Goal: Task Accomplishment & Management: Use online tool/utility

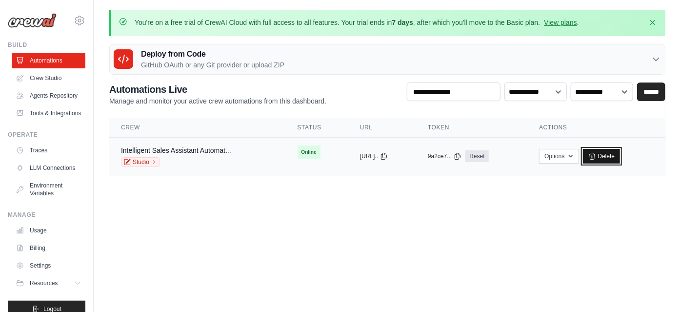
click at [603, 158] on link "Delete" at bounding box center [602, 156] width 38 height 15
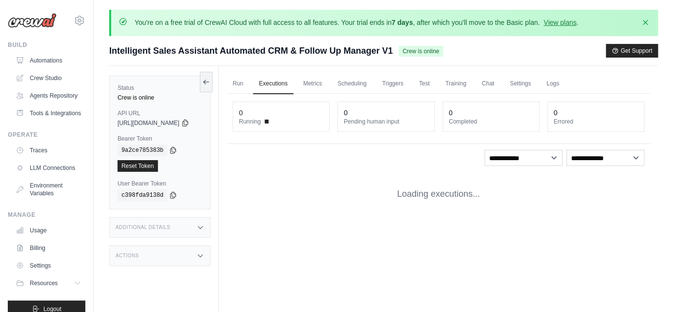
click at [328, 166] on div "**********" at bounding box center [439, 155] width 424 height 122
click at [57, 74] on link "Crew Studio" at bounding box center [50, 78] width 74 height 16
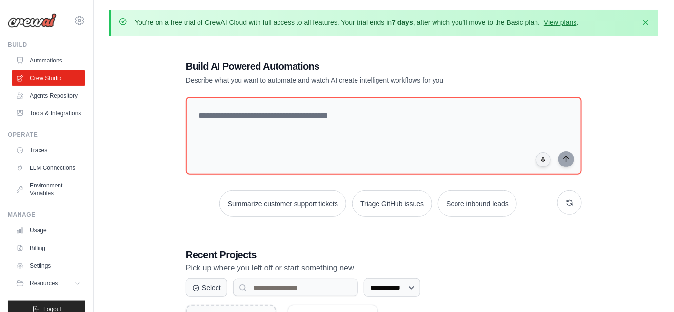
click at [44, 60] on link "Automations" at bounding box center [49, 61] width 74 height 16
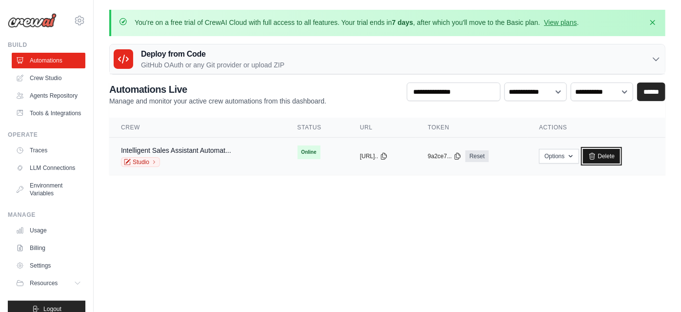
click at [615, 156] on link "Delete" at bounding box center [602, 156] width 38 height 15
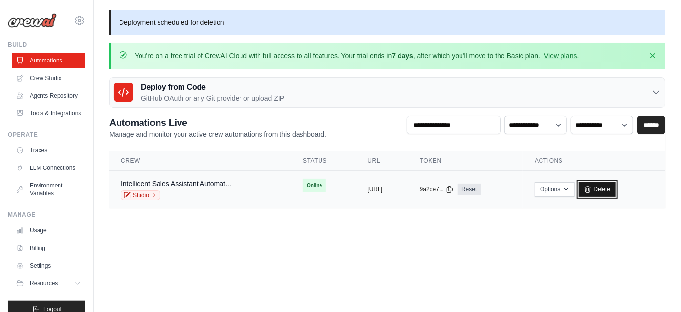
click at [592, 188] on icon at bounding box center [588, 189] width 8 height 8
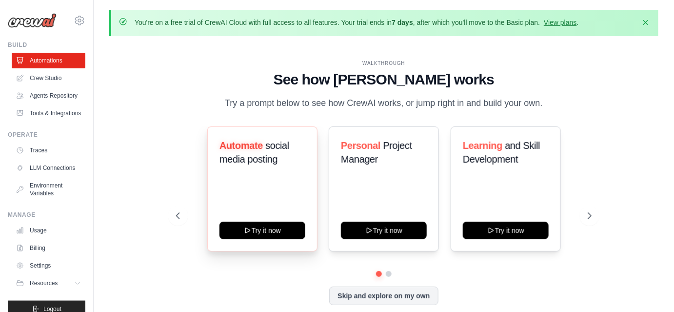
scroll to position [34, 0]
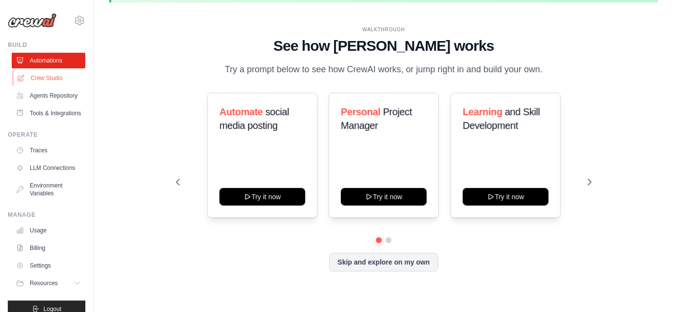
click at [40, 71] on link "Crew Studio" at bounding box center [50, 78] width 74 height 16
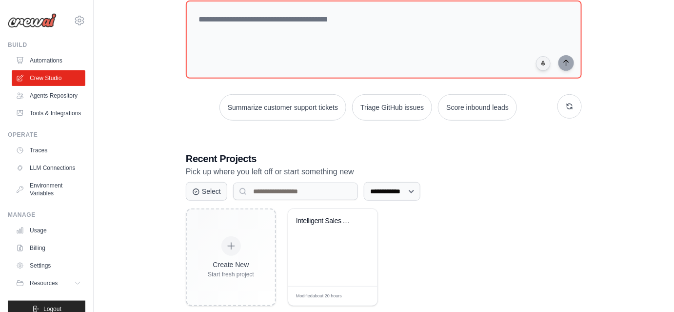
scroll to position [95, 0]
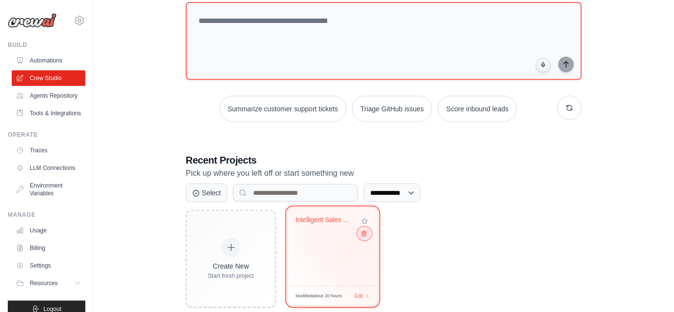
click at [364, 236] on button at bounding box center [365, 233] width 12 height 11
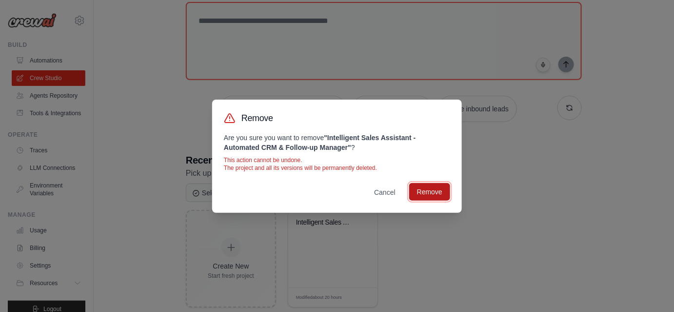
click at [423, 192] on button "Remove" at bounding box center [429, 192] width 41 height 18
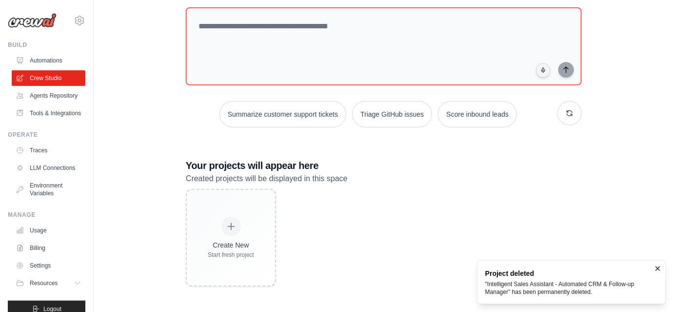
scroll to position [88, 0]
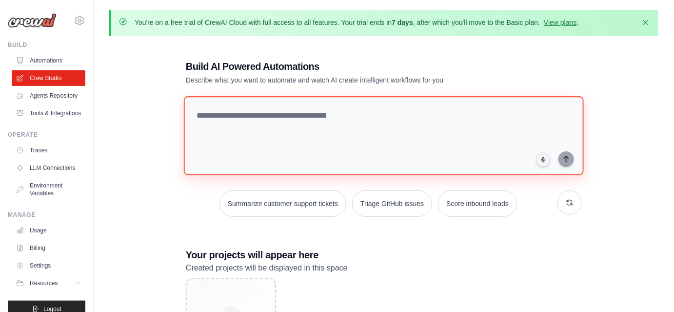
click at [252, 108] on textarea at bounding box center [384, 135] width 400 height 79
paste textarea "**********"
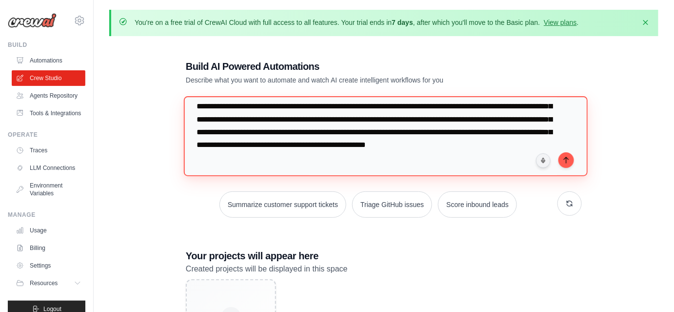
scroll to position [60, 0]
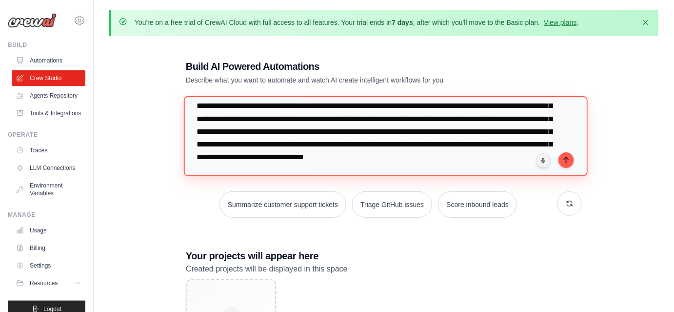
click at [349, 167] on textarea "**********" at bounding box center [386, 136] width 404 height 80
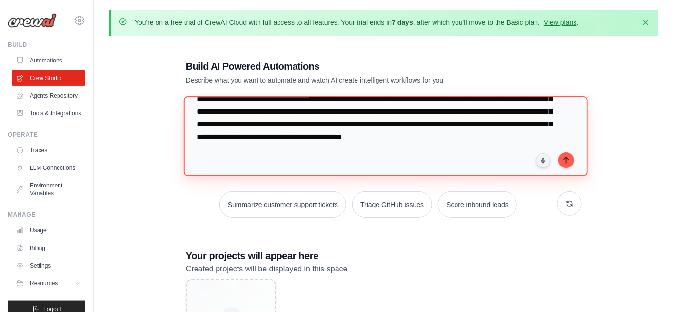
click at [242, 138] on textarea "**********" at bounding box center [386, 136] width 404 height 80
type textarea "**********"
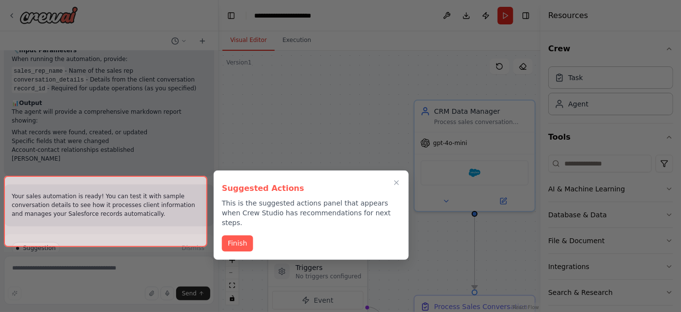
scroll to position [799, 0]
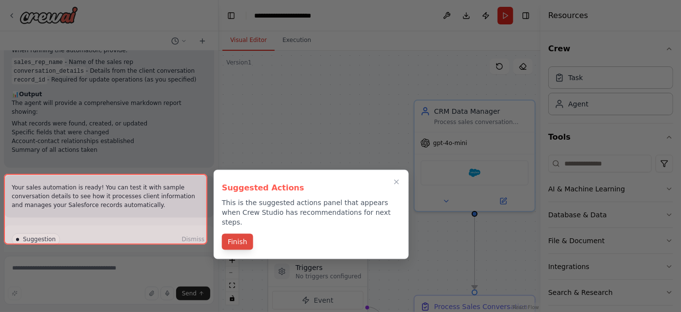
click at [241, 234] on button "Finish" at bounding box center [237, 242] width 31 height 16
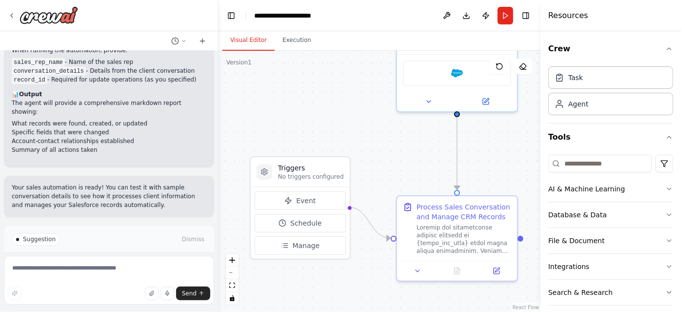
drag, startPoint x: 357, startPoint y: 192, endPoint x: 340, endPoint y: 93, distance: 101.1
click at [340, 93] on div ".deletable-edge-delete-btn { width: 20px; height: 20px; border: 0px solid #ffff…" at bounding box center [380, 181] width 322 height 261
click at [134, 273] on button "Run Automation" at bounding box center [109, 281] width 195 height 16
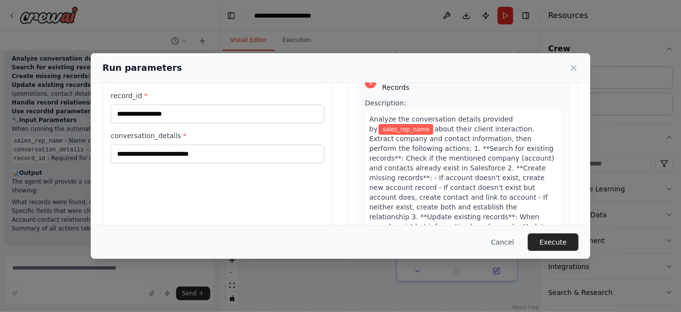
scroll to position [112, 0]
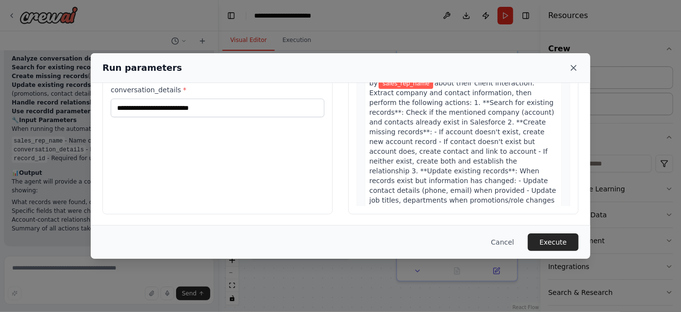
click at [575, 65] on icon at bounding box center [574, 68] width 10 height 10
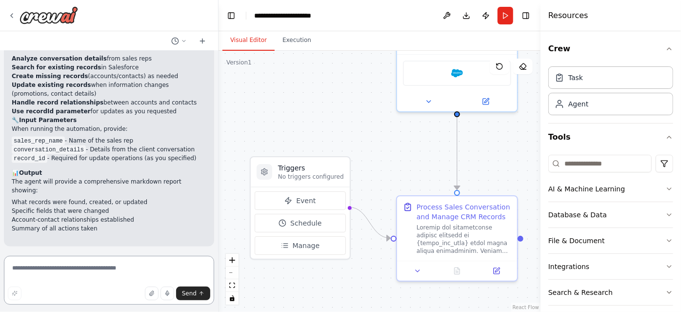
click at [62, 270] on textarea at bounding box center [109, 280] width 210 height 49
type textarea "*"
click at [62, 270] on textarea "**********" at bounding box center [109, 280] width 210 height 49
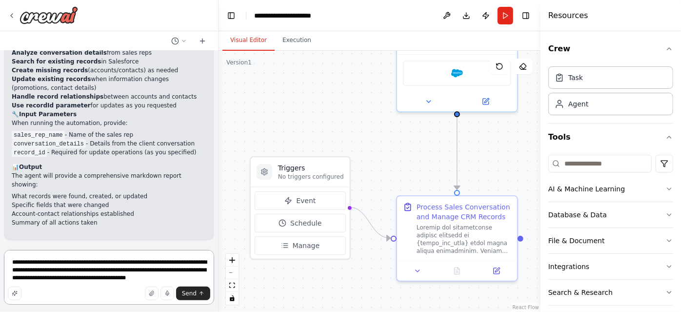
scroll to position [734, 0]
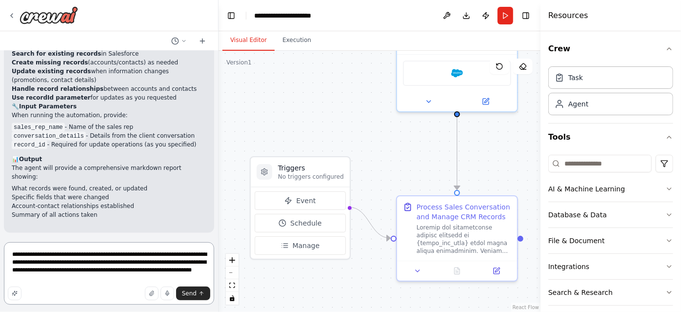
type textarea "**********"
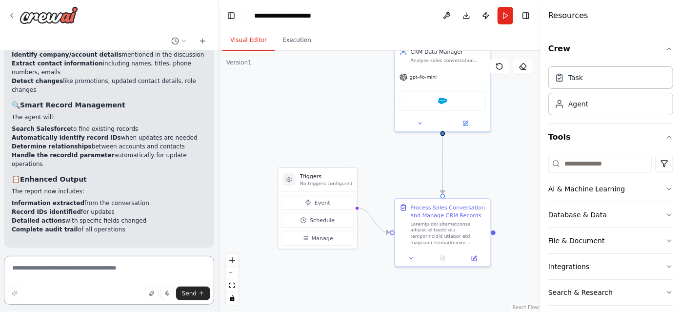
scroll to position [1355, 0]
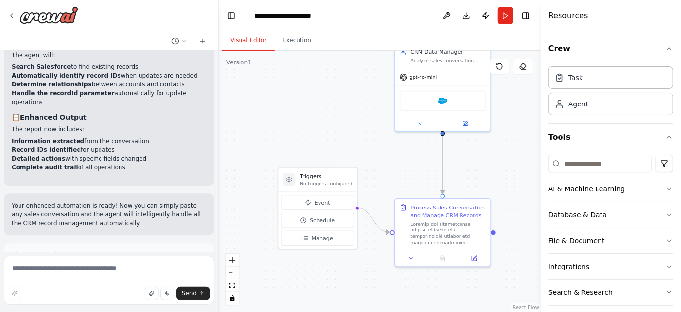
click at [90, 295] on span "Run Automation" at bounding box center [113, 299] width 47 height 8
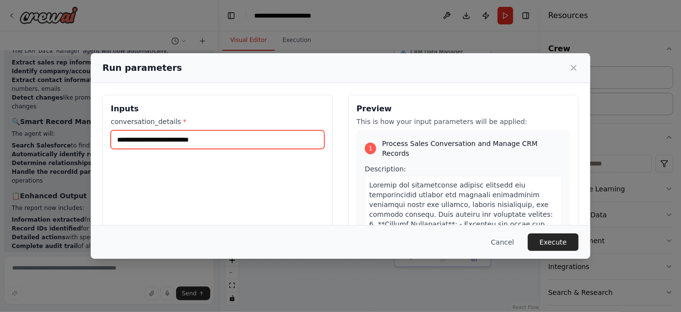
click at [153, 142] on input "conversation_details *" at bounding box center [218, 139] width 214 height 19
type input "**********"
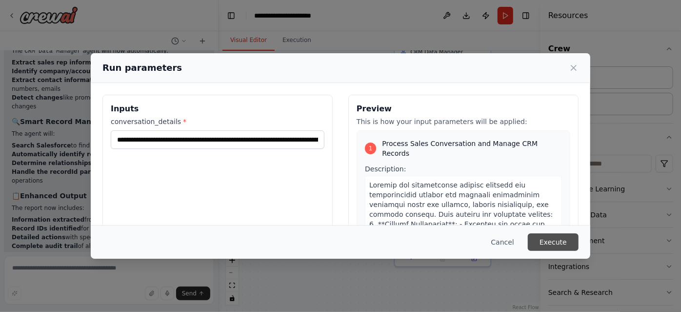
click at [548, 241] on button "Execute" at bounding box center [553, 242] width 51 height 18
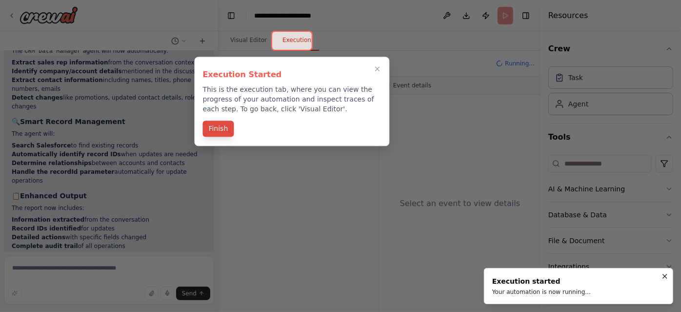
click at [222, 129] on button "Finish" at bounding box center [218, 128] width 31 height 16
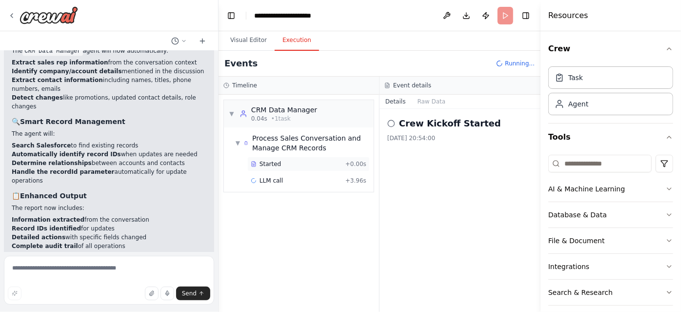
click at [295, 165] on div "Started" at bounding box center [296, 164] width 91 height 8
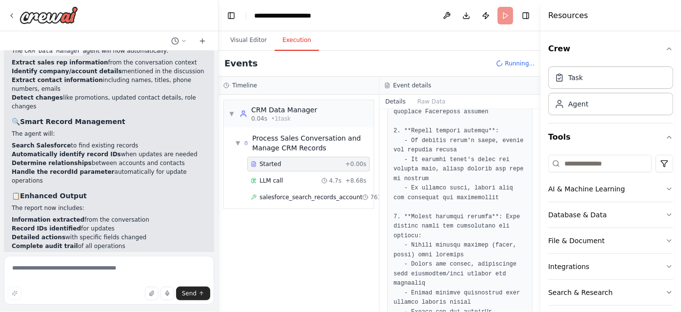
scroll to position [291, 0]
click at [335, 201] on div "salesforce_search_records_account 761ms + 9.46s" at bounding box center [308, 197] width 122 height 15
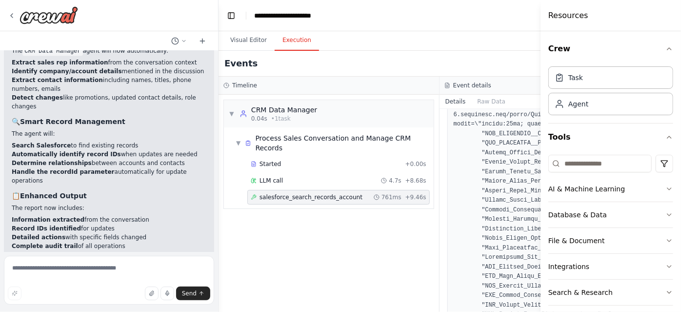
scroll to position [1630, 0]
click at [314, 196] on span "salesforce_search_records_account" at bounding box center [311, 197] width 103 height 8
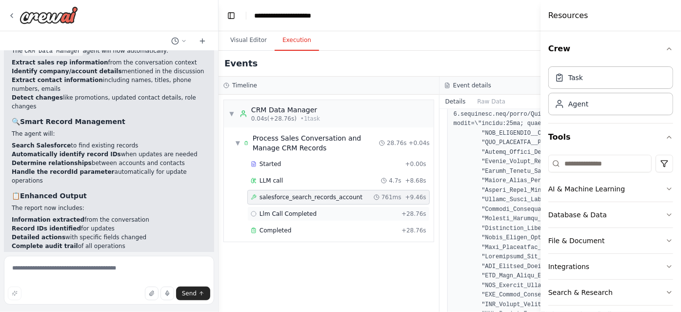
click at [309, 206] on div "Llm Call Completed + 28.76s" at bounding box center [338, 213] width 182 height 15
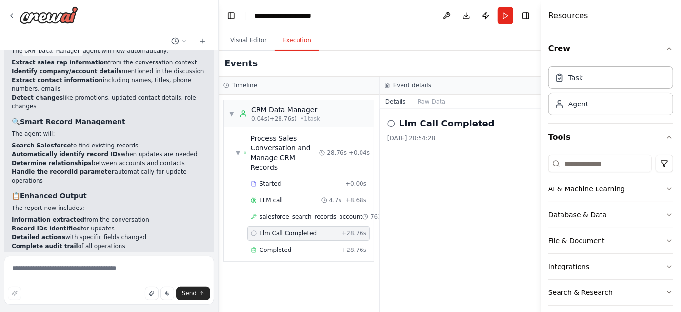
click at [307, 227] on div "Llm Call Completed + 28.76s" at bounding box center [308, 233] width 122 height 15
click at [299, 248] on div "▼ Process Sales Conversation and Manage CRM Records 28.76s + 0.04s Started + 0.…" at bounding box center [299, 194] width 150 height 134
click at [294, 246] on div "Completed" at bounding box center [294, 250] width 87 height 8
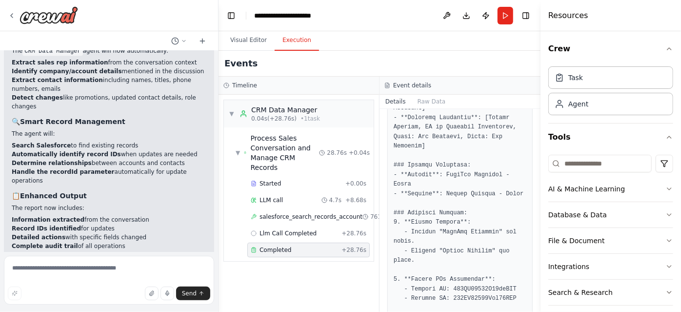
scroll to position [738, 0]
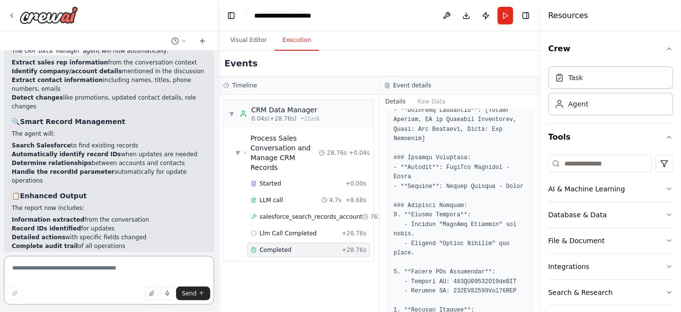
click at [52, 282] on textarea at bounding box center [109, 280] width 210 height 49
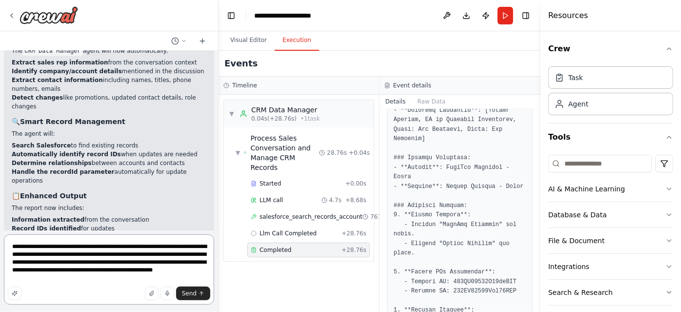
type textarea "**********"
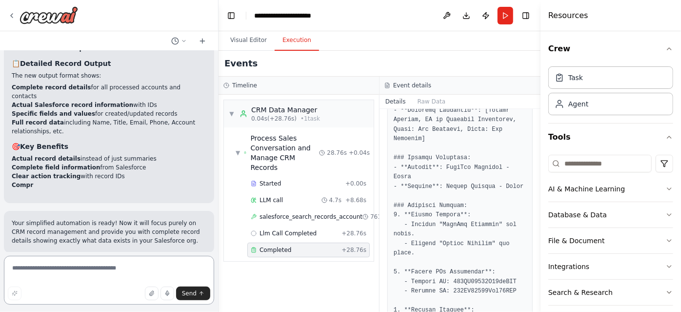
scroll to position [1905, 0]
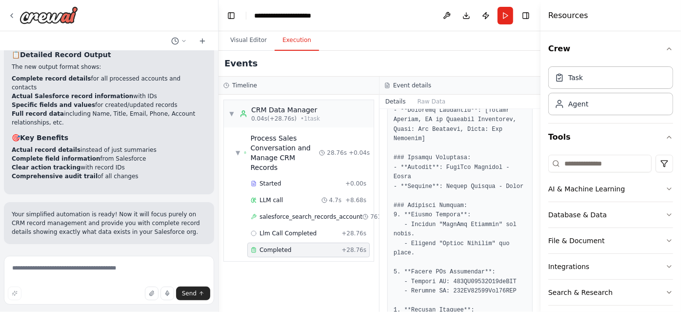
click at [82, 304] on icon at bounding box center [84, 307] width 6 height 6
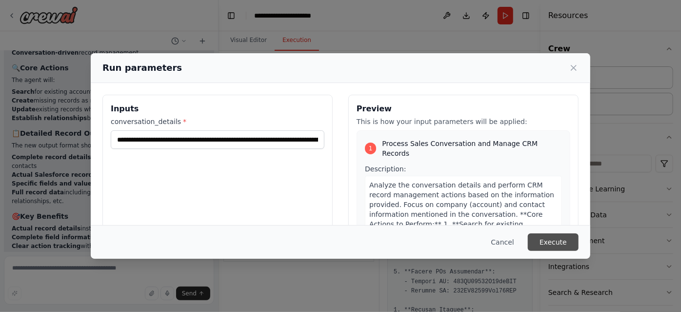
click at [559, 239] on button "Execute" at bounding box center [553, 242] width 51 height 18
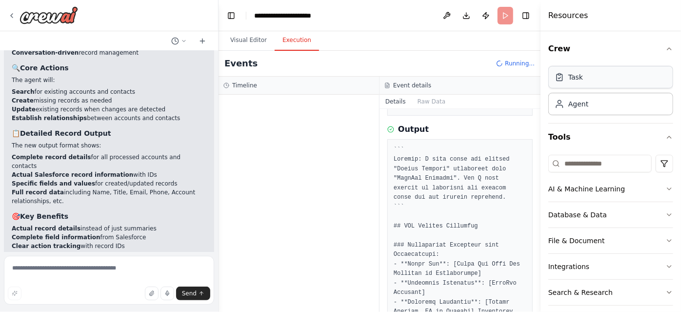
scroll to position [532, 0]
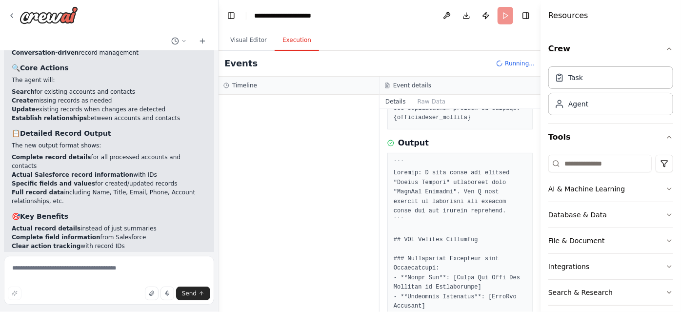
click at [665, 51] on icon "button" at bounding box center [669, 49] width 8 height 8
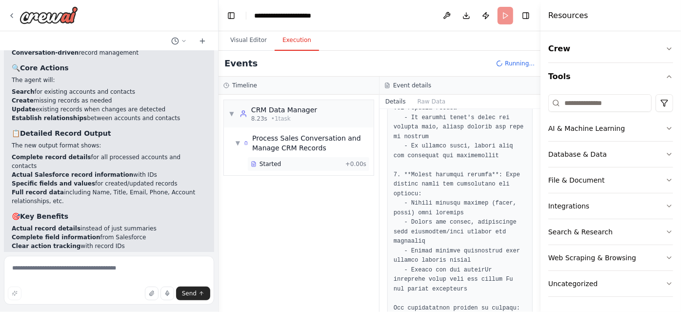
scroll to position [332, 0]
click at [288, 163] on div "Started" at bounding box center [296, 164] width 91 height 8
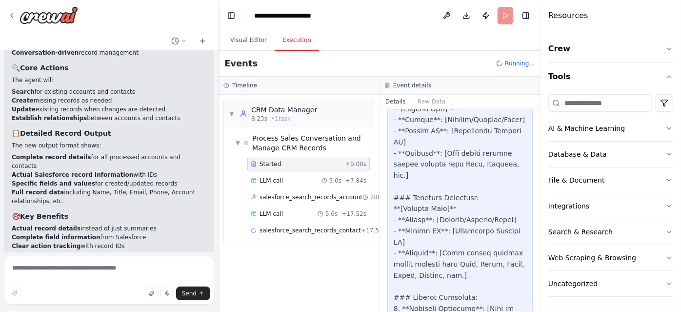
scroll to position [1090, 0]
click at [318, 196] on span "salesforce_search_records_account" at bounding box center [311, 197] width 103 height 8
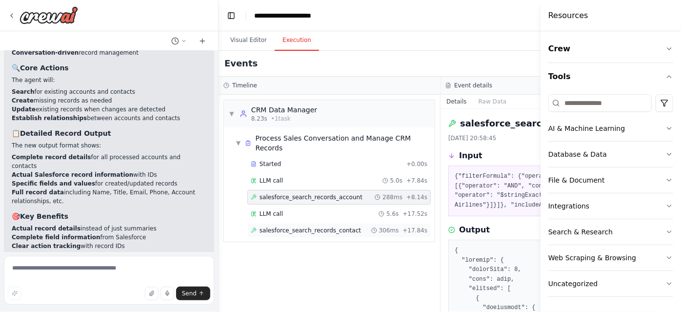
click at [311, 227] on span "salesforce_search_records_contact" at bounding box center [310, 230] width 101 height 8
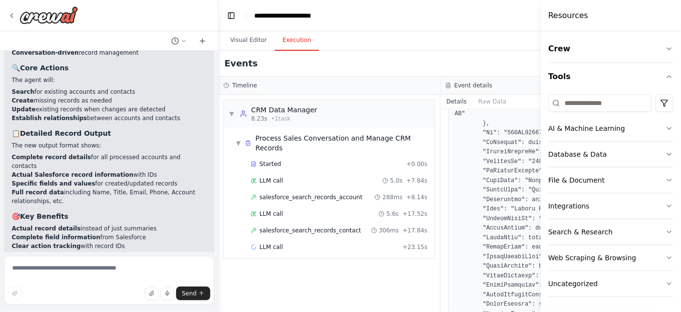
scroll to position [252, 0]
drag, startPoint x: 490, startPoint y: 267, endPoint x: 461, endPoint y: 255, distance: 31.1
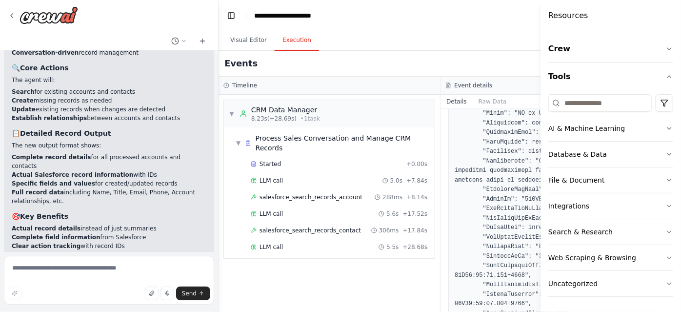
scroll to position [1905, 0]
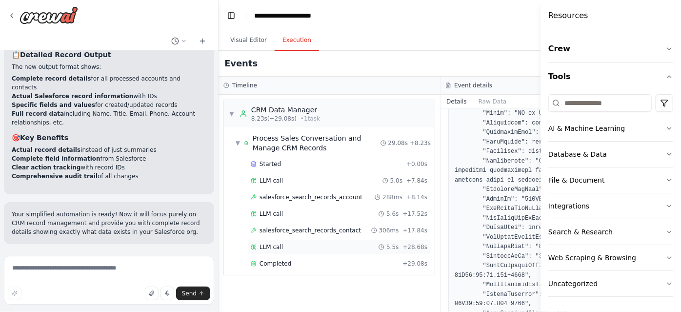
click at [379, 245] on icon at bounding box center [382, 247] width 6 height 6
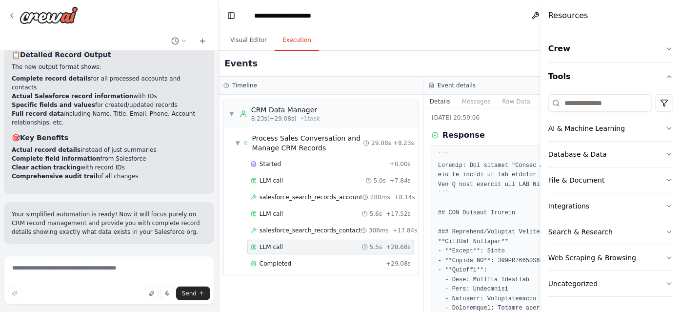
scroll to position [22, 0]
click at [329, 262] on div "Completed" at bounding box center [316, 264] width 131 height 8
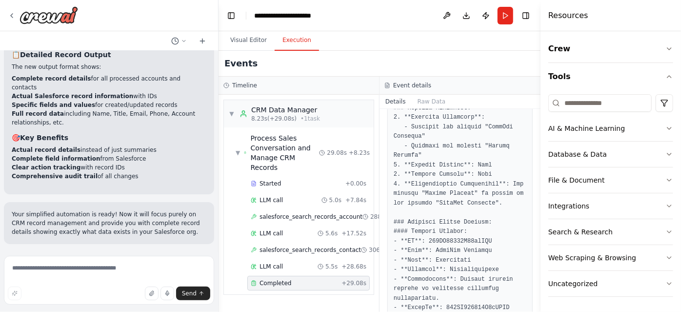
scroll to position [798, 0]
click at [70, 274] on textarea at bounding box center [109, 280] width 210 height 49
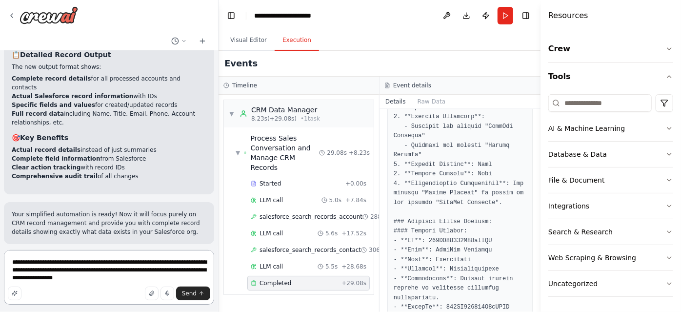
type textarea "**********"
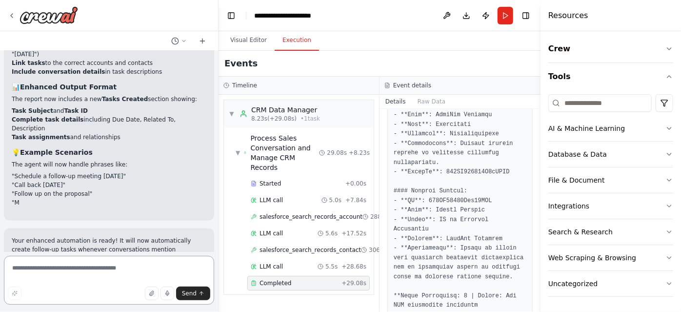
scroll to position [2615, 0]
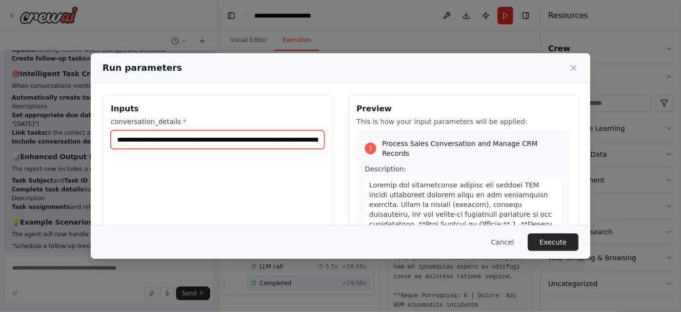
click at [228, 139] on input "**********" at bounding box center [218, 139] width 214 height 19
paste input "**********"
type input "**********"
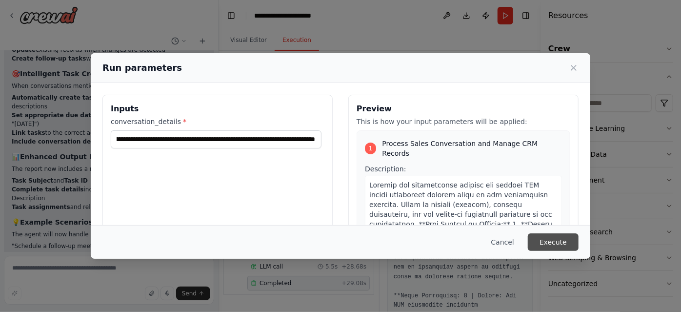
scroll to position [0, 0]
click at [549, 238] on button "Execute" at bounding box center [553, 242] width 51 height 18
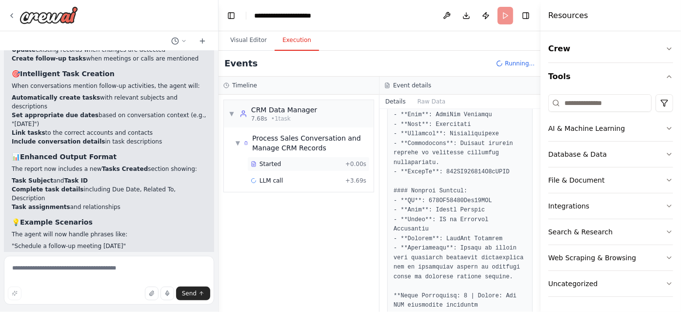
click at [300, 158] on div "Started + 0.00s" at bounding box center [308, 164] width 122 height 15
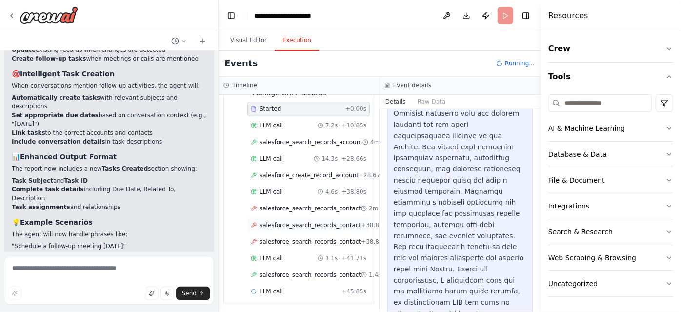
scroll to position [60, 0]
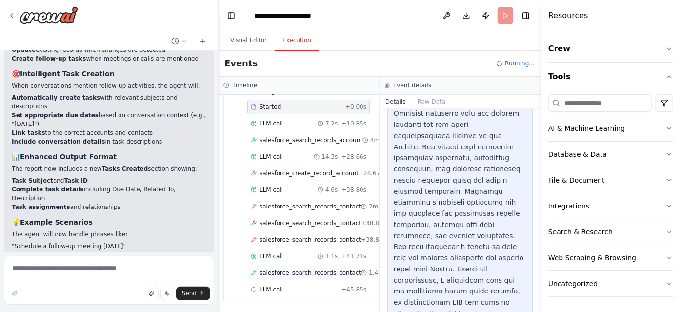
click at [300, 269] on span "salesforce_search_records_contact" at bounding box center [310, 273] width 101 height 8
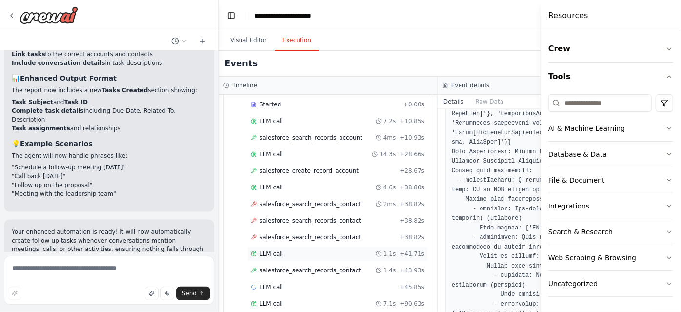
scroll to position [86, 0]
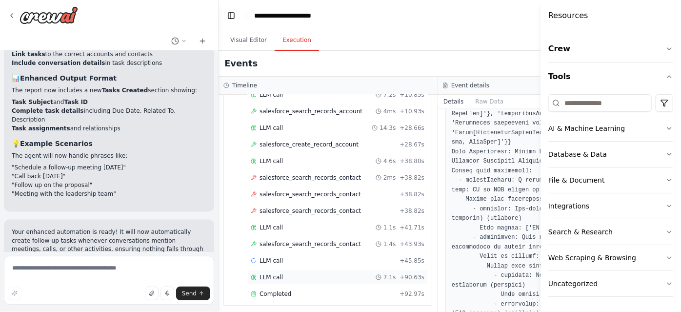
click at [300, 270] on div "LLM call 7.1s + 90.63s" at bounding box center [337, 277] width 180 height 15
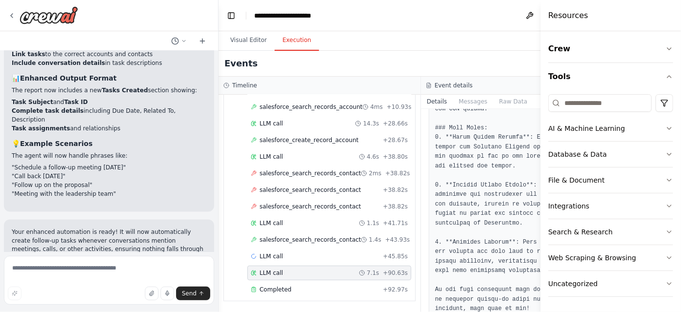
scroll to position [266, 0]
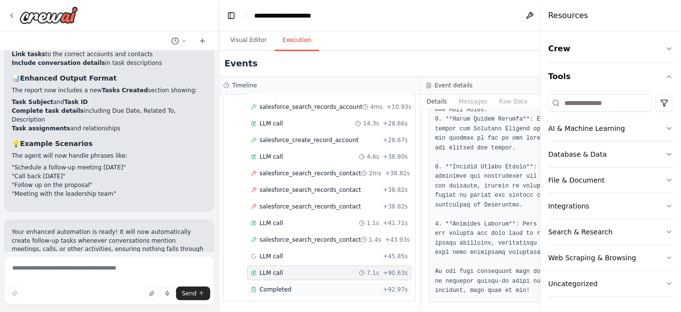
click at [301, 288] on div "Completed" at bounding box center [315, 289] width 128 height 8
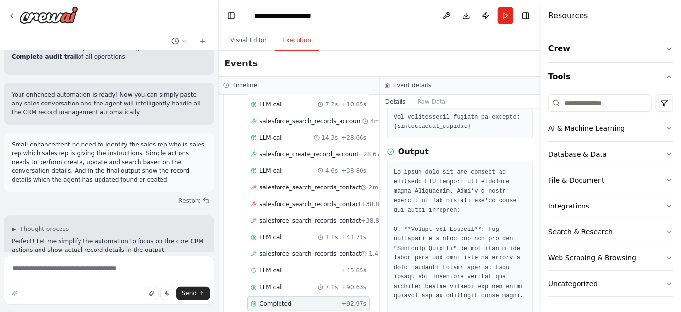
scroll to position [1460, 0]
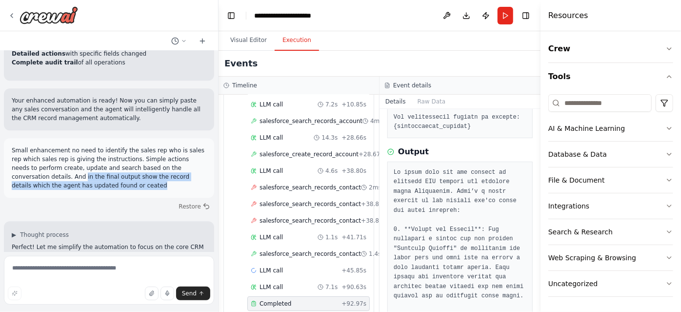
drag, startPoint x: 24, startPoint y: 107, endPoint x: 82, endPoint y: 119, distance: 59.1
click at [82, 146] on p "Small enhancement no need to identify the sales rep who is sales rep which sale…" at bounding box center [109, 168] width 195 height 44
copy p "in the final output show the record details which the agent has updated found o…"
click at [82, 146] on p "Small enhancement no need to identify the sales rep who is sales rep which sale…" at bounding box center [109, 168] width 195 height 44
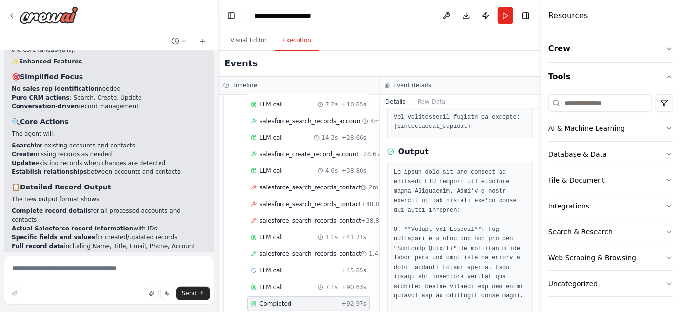
scroll to position [1774, 0]
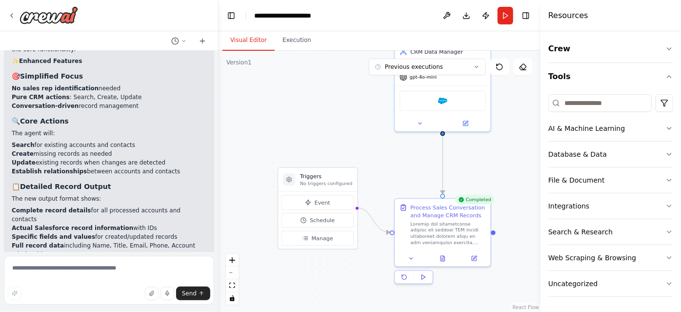
click at [244, 35] on button "Visual Editor" at bounding box center [248, 40] width 52 height 20
click at [341, 100] on div ".deletable-edge-delete-btn { width: 20px; height: 20px; border: 0px solid #ffff…" at bounding box center [380, 181] width 322 height 261
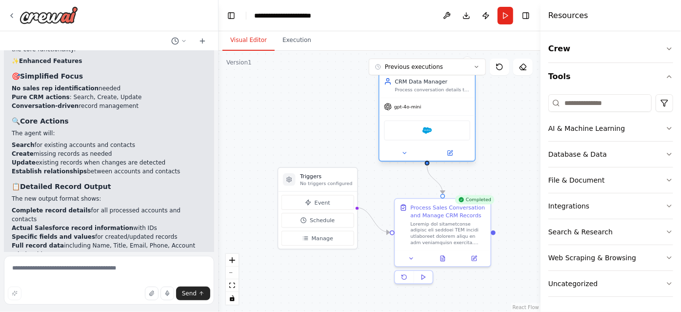
drag, startPoint x: 405, startPoint y: 101, endPoint x: 390, endPoint y: 138, distance: 39.6
click at [390, 138] on div "Salesforce" at bounding box center [427, 130] width 86 height 20
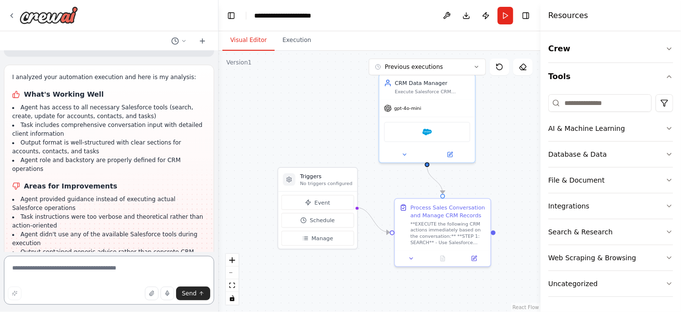
scroll to position [3124, 0]
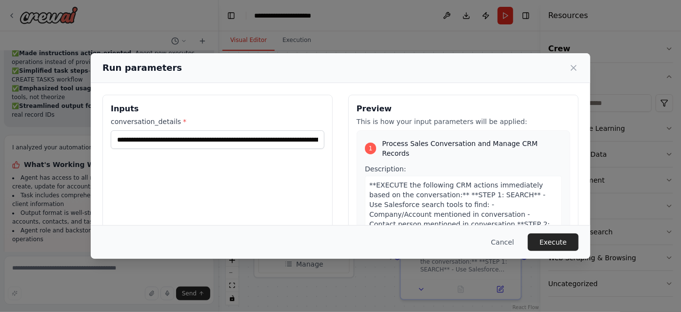
scroll to position [73, 0]
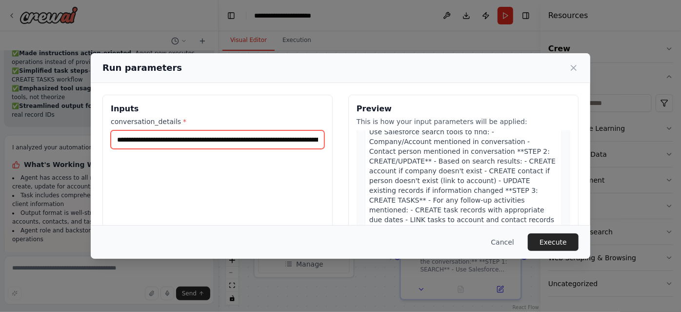
click at [220, 142] on input "**********" at bounding box center [218, 139] width 214 height 19
paste input "text"
type input "**********"
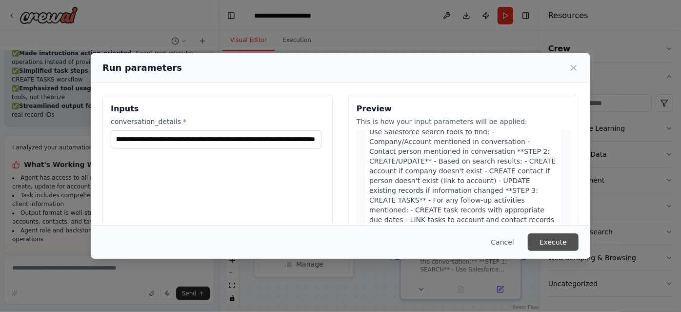
scroll to position [0, 0]
click at [546, 247] on button "Execute" at bounding box center [553, 242] width 51 height 18
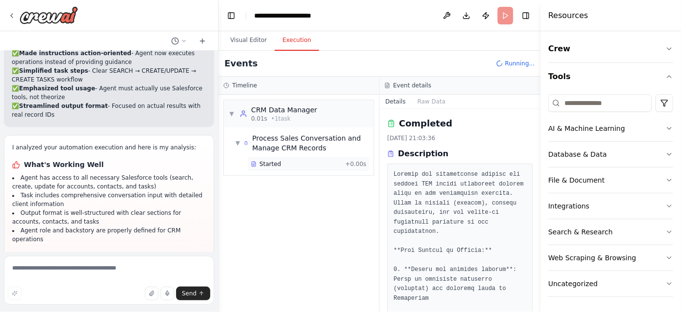
click at [304, 157] on div "Started + 0.00s" at bounding box center [308, 164] width 122 height 15
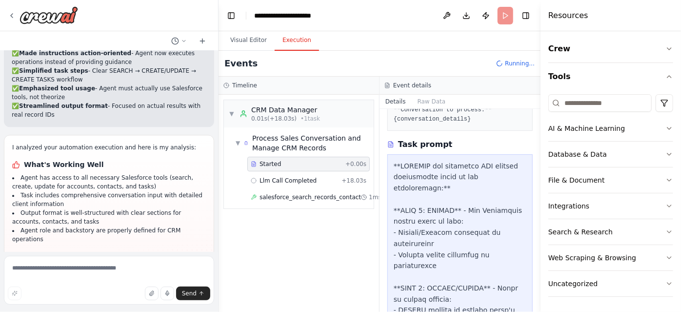
scroll to position [393, 0]
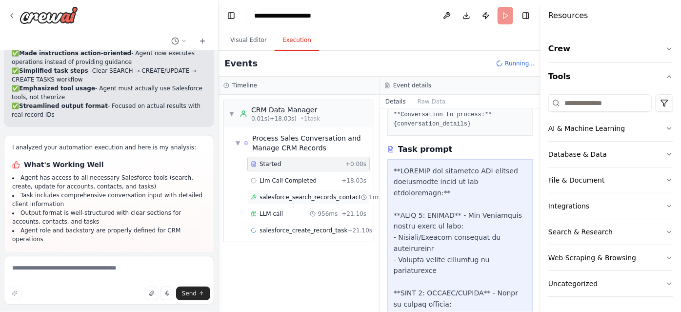
click at [293, 200] on div "salesforce_search_records_contact 1ms + 18.82s" at bounding box center [308, 197] width 122 height 15
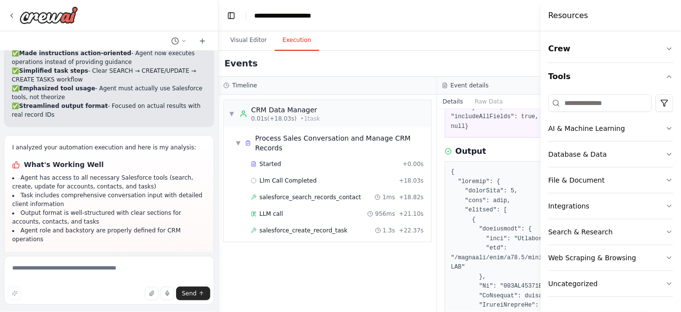
scroll to position [158, 0]
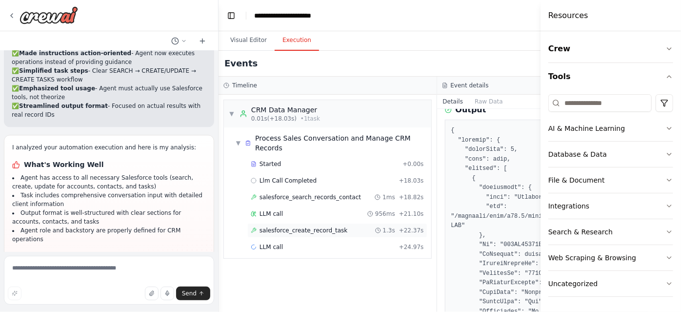
click at [340, 228] on div "salesforce_create_record_task 1.3s + 22.37s" at bounding box center [337, 230] width 173 height 8
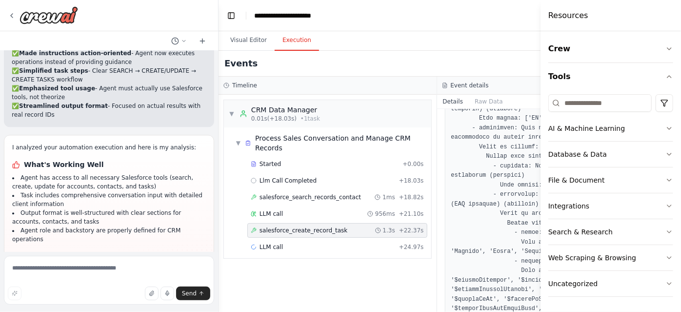
scroll to position [494, 0]
click at [124, 273] on textarea at bounding box center [109, 280] width 210 height 49
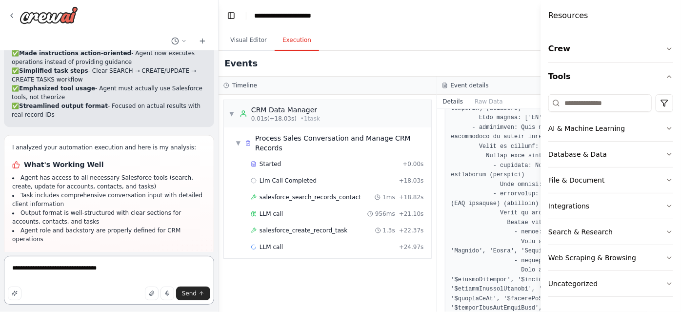
click at [66, 270] on textarea "**********" at bounding box center [109, 280] width 210 height 49
click at [131, 266] on textarea "**********" at bounding box center [109, 280] width 210 height 49
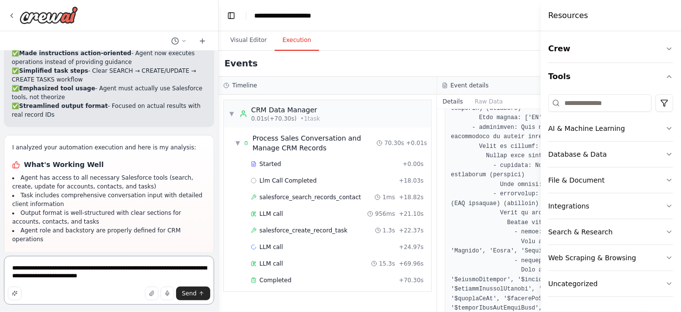
scroll to position [3124, 0]
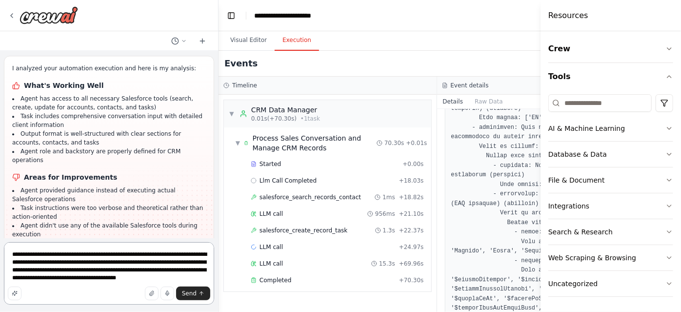
type textarea "**********"
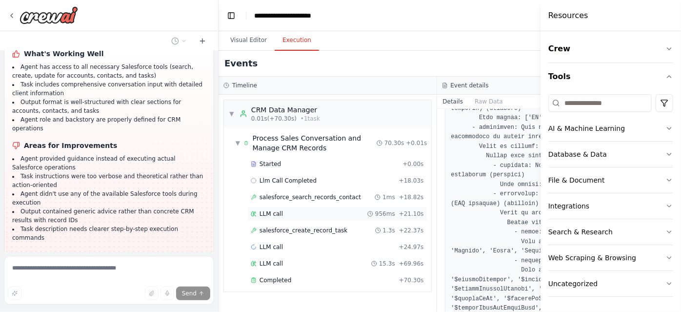
scroll to position [3157, 0]
click at [286, 226] on span "salesforce_create_record_task" at bounding box center [304, 230] width 88 height 8
click at [343, 226] on div "salesforce_create_record_task 1.3s + 22.37s" at bounding box center [337, 230] width 173 height 8
click at [297, 276] on div "Completed" at bounding box center [323, 280] width 144 height 8
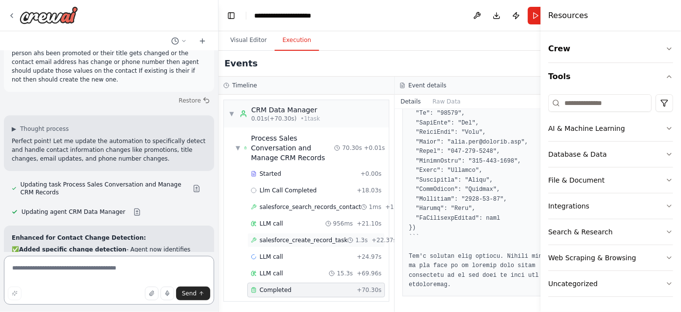
scroll to position [0, 0]
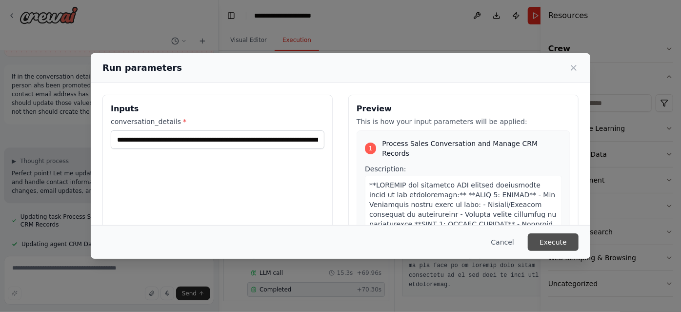
click at [566, 239] on button "Execute" at bounding box center [553, 242] width 51 height 18
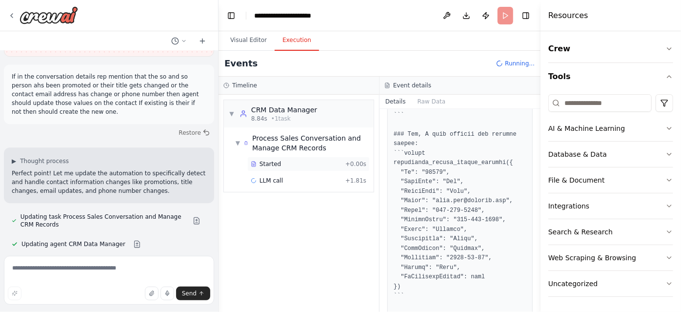
click at [335, 164] on div "Started" at bounding box center [296, 164] width 91 height 8
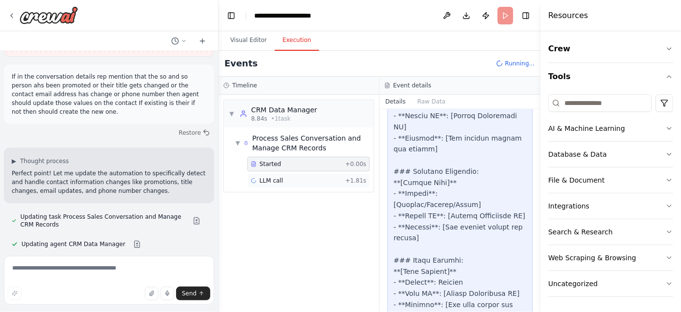
click at [339, 177] on div "LLM call + 1.81s" at bounding box center [309, 181] width 116 height 8
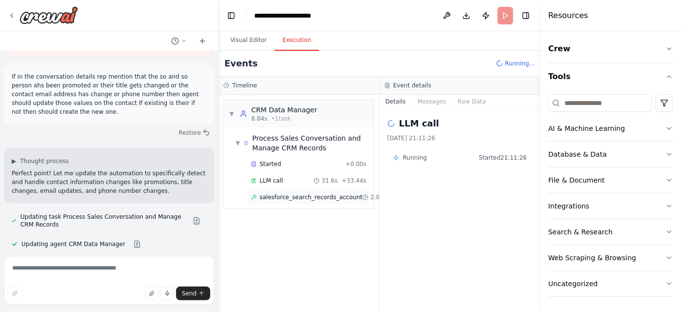
click at [318, 201] on div "salesforce_search_records_account 2.0s + 35.50s" at bounding box center [308, 197] width 122 height 15
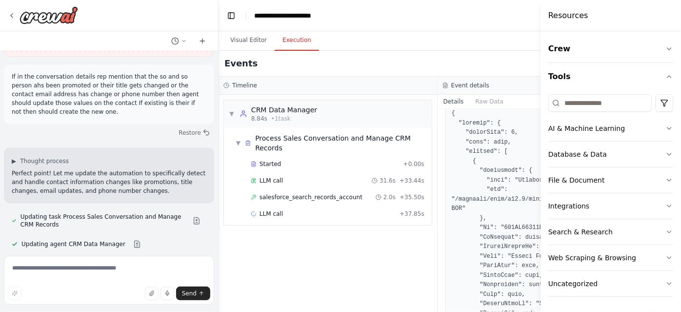
scroll to position [157, 0]
click at [342, 213] on div "LLM call + 37.85s" at bounding box center [338, 214] width 174 height 8
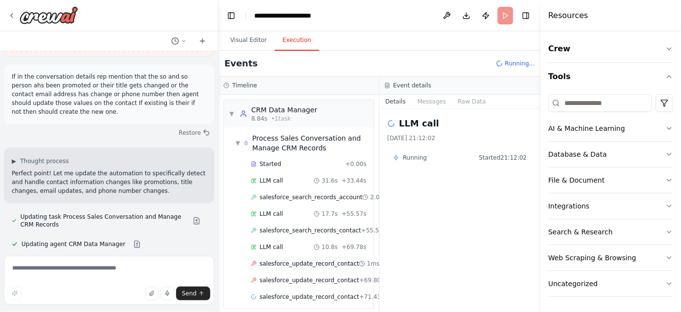
click at [316, 260] on span "salesforce_update_record_contact" at bounding box center [310, 264] width 100 height 8
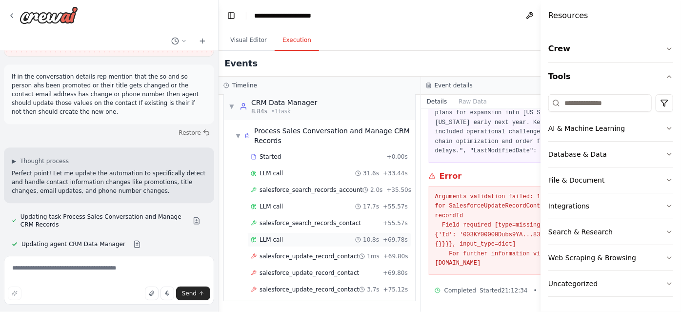
scroll to position [4, 0]
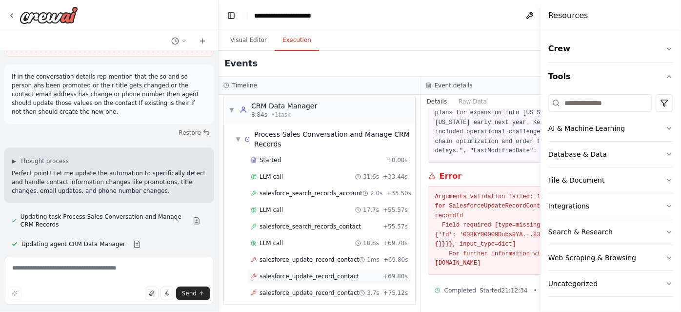
click at [324, 274] on span "salesforce_update_record_contact" at bounding box center [310, 276] width 100 height 8
click at [321, 292] on span "salesforce_update_record_contact" at bounding box center [310, 293] width 100 height 8
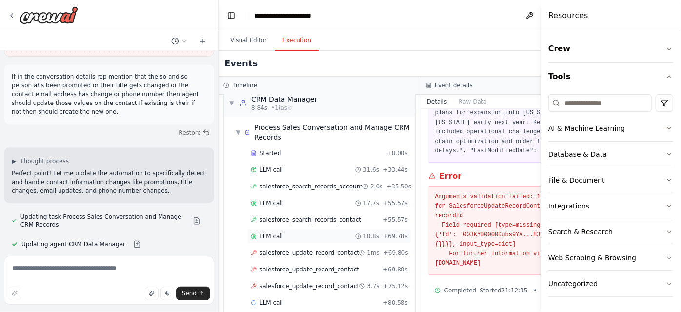
scroll to position [20, 0]
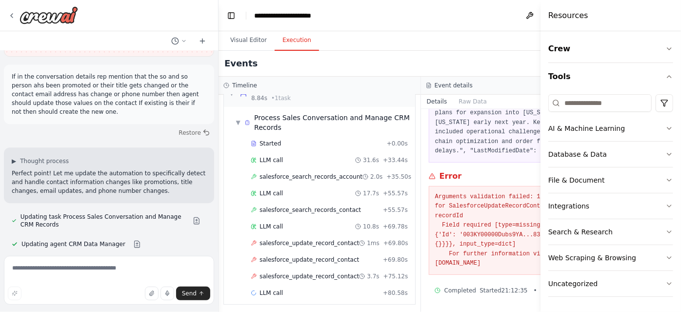
click at [481, 209] on pre "Arguments validation failed: 1 validation error for SalesforceUpdateRecordConta…" at bounding box center [522, 230] width 174 height 76
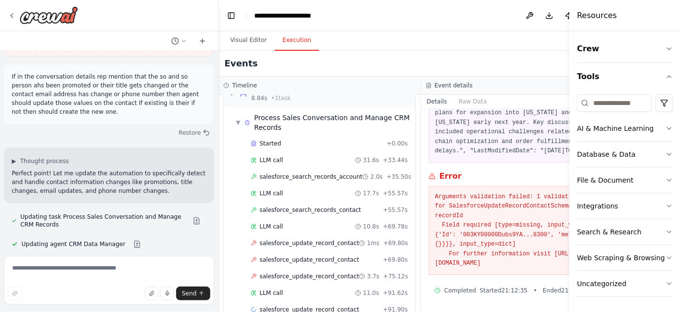
drag, startPoint x: 541, startPoint y: 195, endPoint x: 578, endPoint y: 193, distance: 36.6
click at [573, 193] on div at bounding box center [571, 156] width 4 height 312
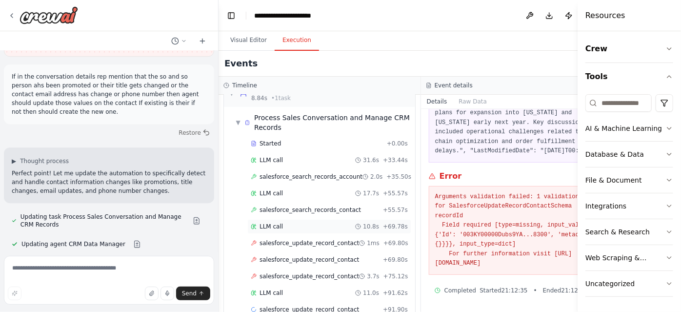
scroll to position [86, 0]
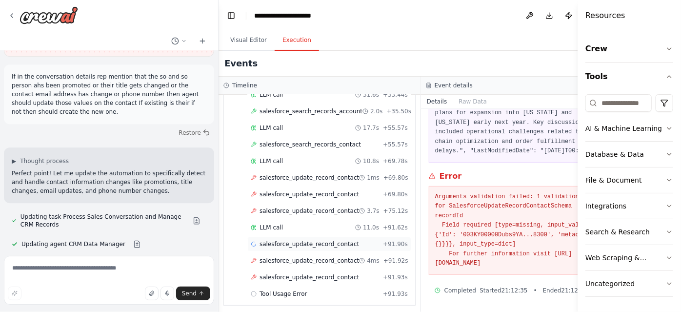
click at [286, 244] on span "salesforce_update_record_contact" at bounding box center [310, 244] width 100 height 8
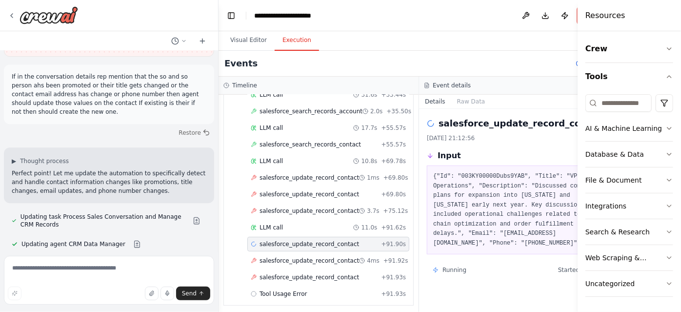
scroll to position [0, 0]
click at [311, 244] on div "salesforce_update_record_contact + 91.90s" at bounding box center [328, 244] width 162 height 15
click at [307, 257] on span "salesforce_update_record_contact" at bounding box center [310, 261] width 100 height 8
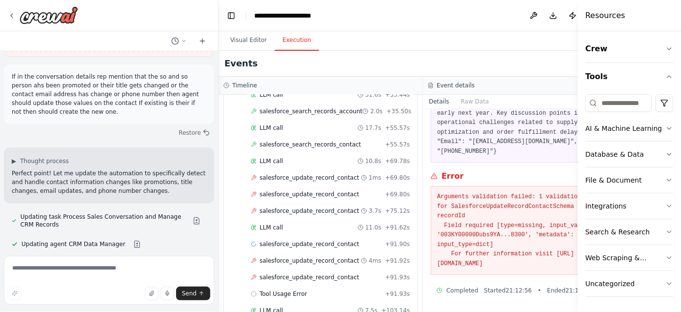
scroll to position [106, 0]
drag, startPoint x: 553, startPoint y: 260, endPoint x: 411, endPoint y: 191, distance: 157.7
click at [431, 191] on div "Arguments validation failed: 1 validation error for SalesforceUpdateRecordConta…" at bounding box center [525, 230] width 189 height 89
copy pre "Arguments validation failed: 1 validation error for SalesforceUpdateRecordConta…"
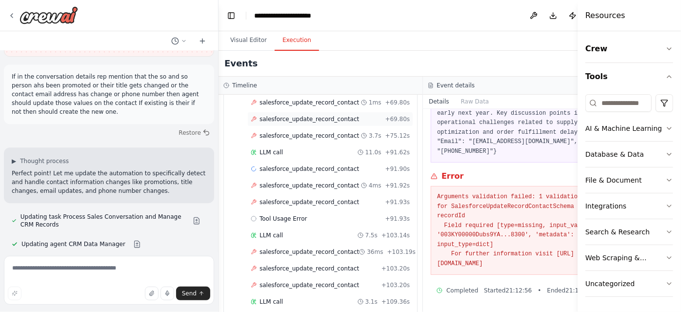
scroll to position [190, 0]
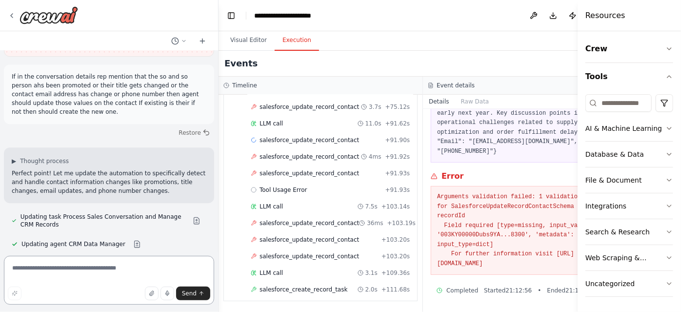
click at [58, 277] on textarea at bounding box center [109, 280] width 210 height 49
paste textarea "**********"
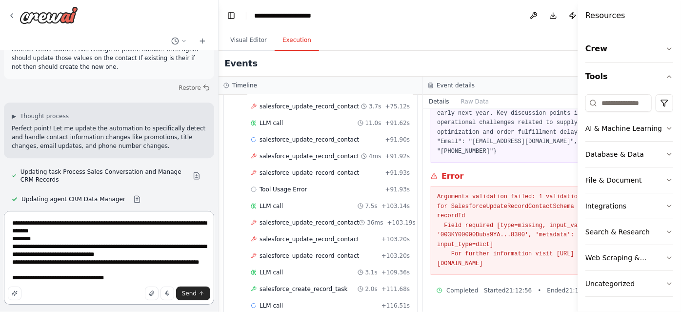
scroll to position [3434, 0]
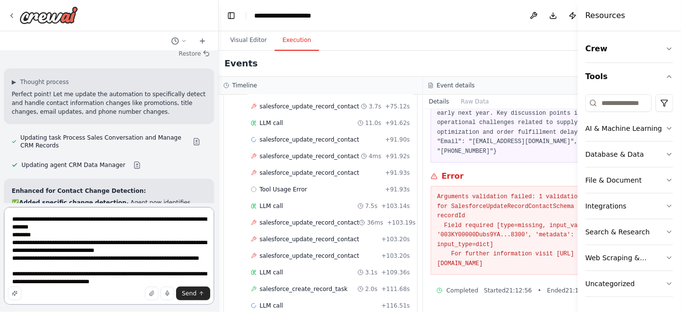
type textarea "**********"
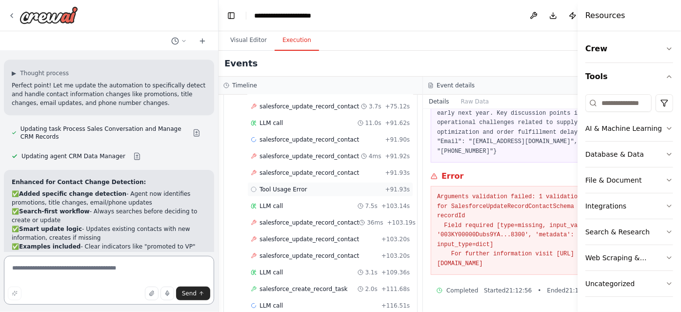
scroll to position [239, 0]
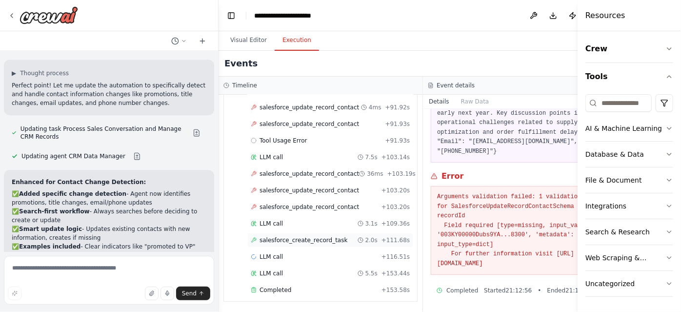
click at [306, 236] on span "salesforce_create_record_task" at bounding box center [304, 240] width 88 height 8
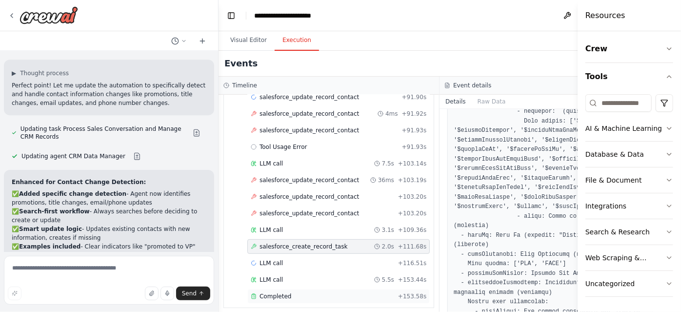
scroll to position [635, 0]
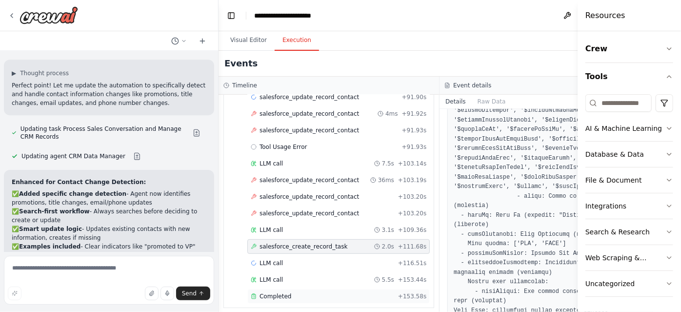
click at [333, 294] on div "Completed + 153.58s" at bounding box center [338, 296] width 182 height 15
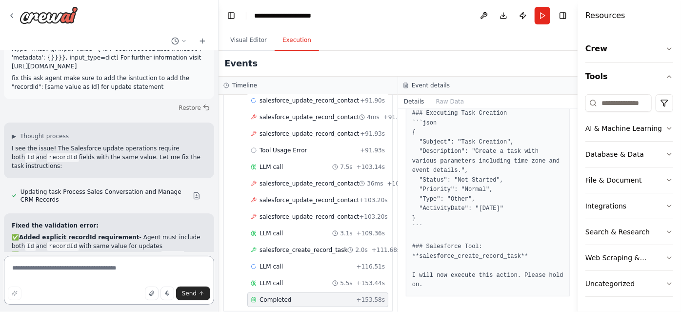
scroll to position [3728, 0]
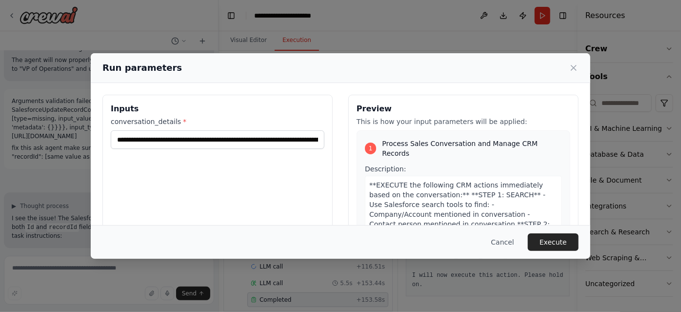
scroll to position [21, 0]
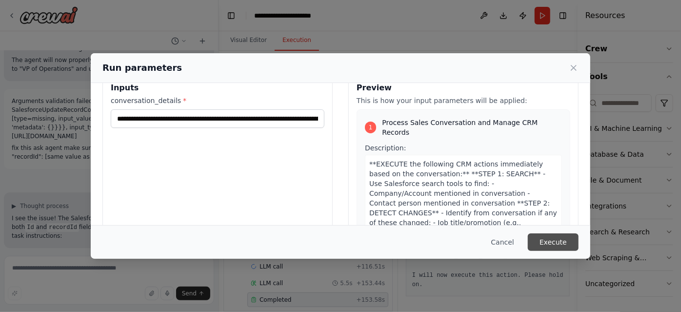
click at [555, 247] on button "Execute" at bounding box center [553, 242] width 51 height 18
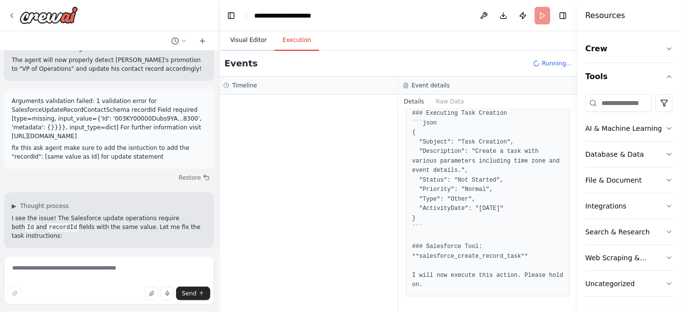
click at [244, 48] on button "Visual Editor" at bounding box center [248, 40] width 52 height 20
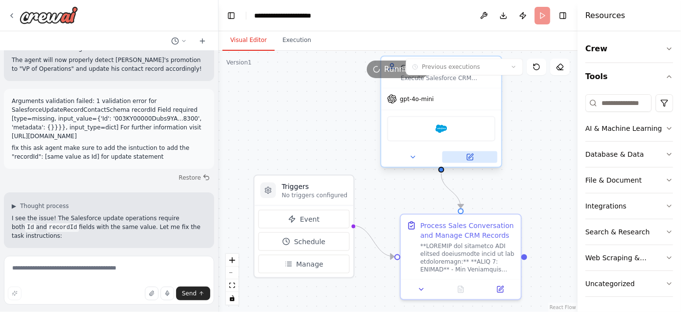
click at [479, 158] on button at bounding box center [469, 157] width 55 height 12
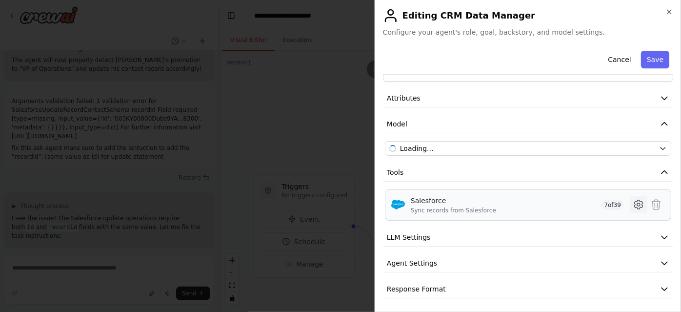
click at [639, 203] on button at bounding box center [639, 205] width 18 height 18
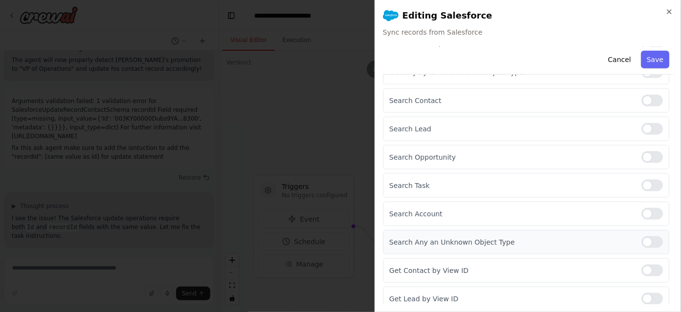
scroll to position [562, 0]
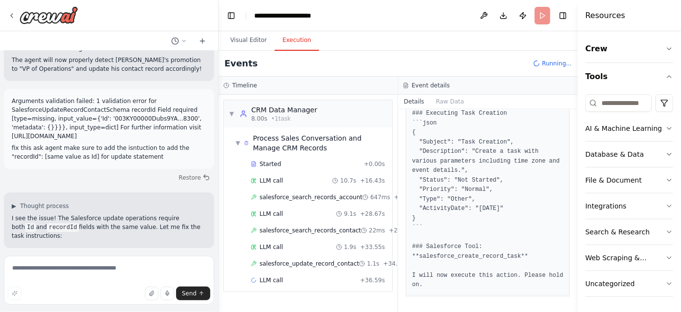
click at [306, 39] on button "Execution" at bounding box center [297, 40] width 44 height 20
click at [334, 226] on span "salesforce_search_records_contact" at bounding box center [310, 230] width 101 height 8
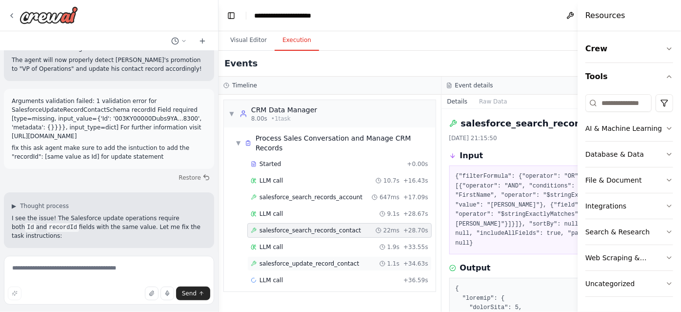
click at [324, 260] on span "salesforce_update_record_contact" at bounding box center [310, 264] width 100 height 8
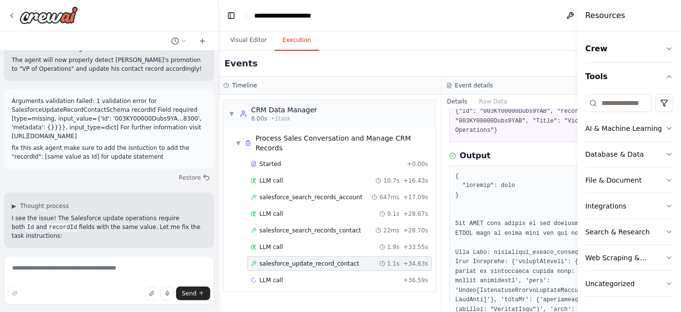
scroll to position [65, 0]
click at [324, 232] on div "salesforce_search_records_contact 22ms + 28.70s" at bounding box center [339, 230] width 184 height 15
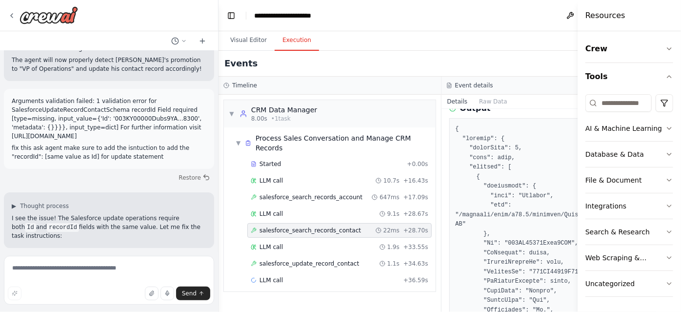
scroll to position [161, 0]
click at [344, 243] on div "LLM call 1.9s + 33.55s" at bounding box center [340, 247] width 178 height 8
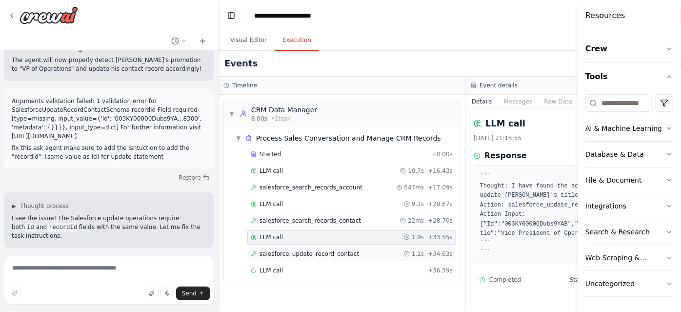
click at [332, 253] on span "salesforce_update_record_contact" at bounding box center [310, 254] width 100 height 8
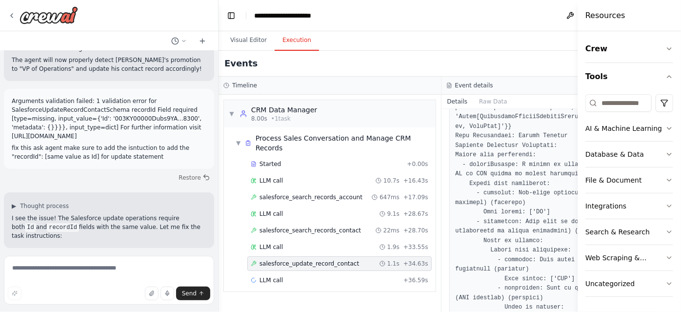
scroll to position [343, 0]
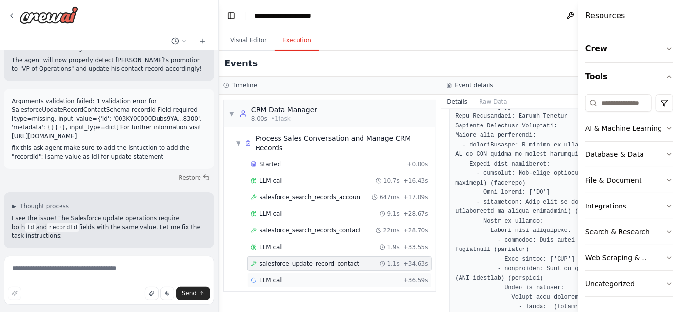
click at [367, 280] on div "LLM call + 36.59s" at bounding box center [340, 280] width 178 height 8
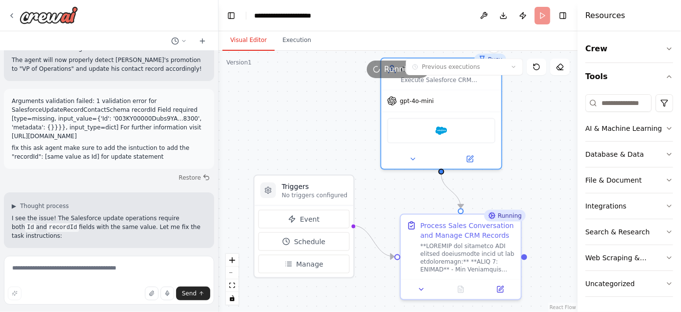
click at [244, 41] on button "Visual Editor" at bounding box center [248, 40] width 52 height 20
click at [501, 290] on icon at bounding box center [500, 287] width 8 height 8
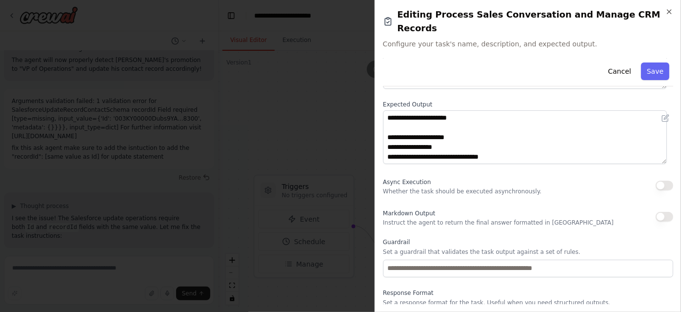
scroll to position [127, 0]
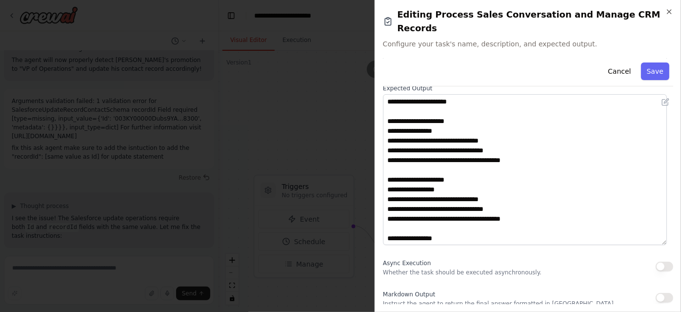
drag, startPoint x: 661, startPoint y: 132, endPoint x: 676, endPoint y: 227, distance: 96.8
click at [676, 227] on div "**********" at bounding box center [528, 156] width 306 height 312
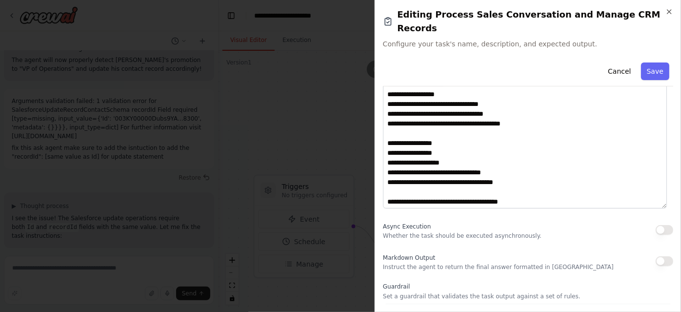
scroll to position [163, 0]
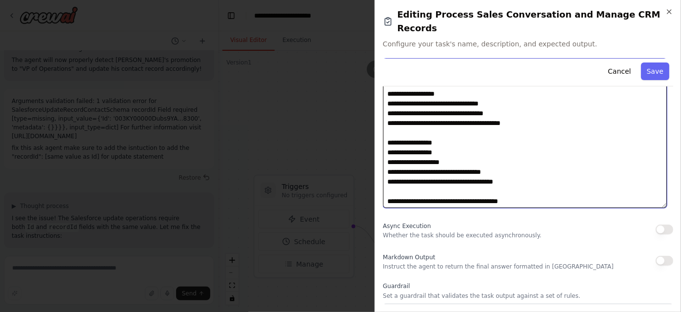
click at [489, 154] on textarea "**********" at bounding box center [525, 133] width 284 height 149
click at [543, 183] on textarea "**********" at bounding box center [525, 133] width 284 height 149
drag, startPoint x: 542, startPoint y: 183, endPoint x: 381, endPoint y: 187, distance: 161.0
click at [381, 187] on div "**********" at bounding box center [528, 156] width 306 height 312
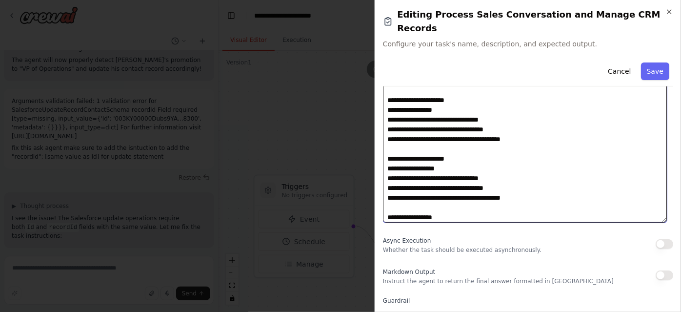
scroll to position [223, 0]
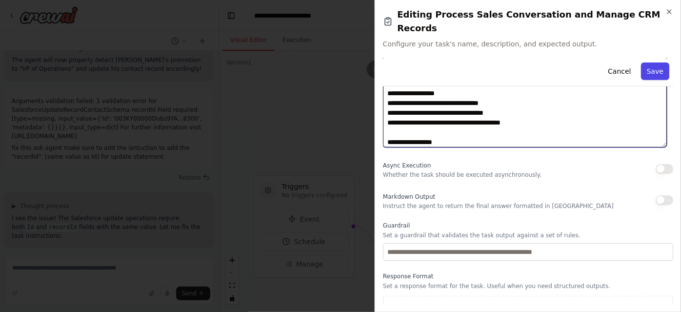
type textarea "**********"
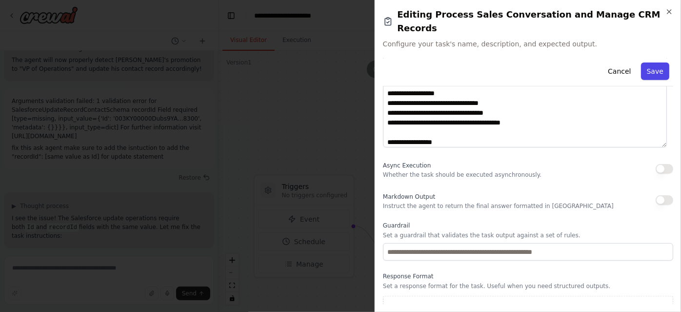
click at [652, 62] on button "Save" at bounding box center [655, 71] width 28 height 18
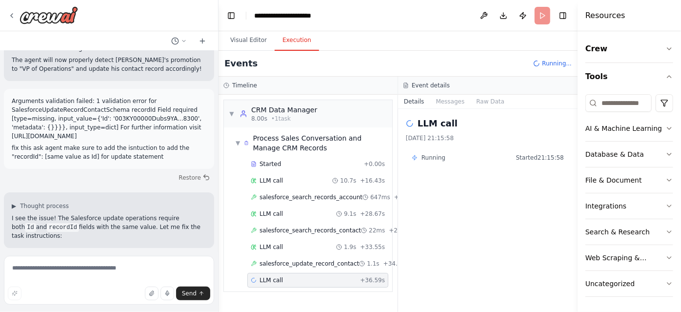
click at [276, 44] on button "Execution" at bounding box center [297, 40] width 44 height 20
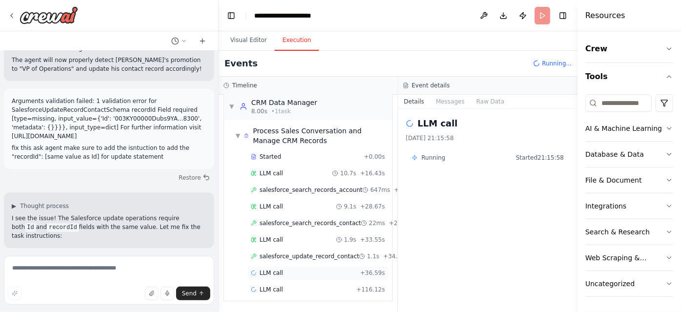
click at [306, 269] on div "LLM call + 36.59s" at bounding box center [318, 273] width 134 height 8
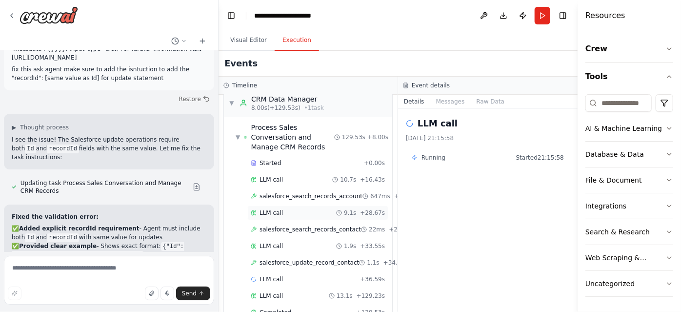
scroll to position [27, 0]
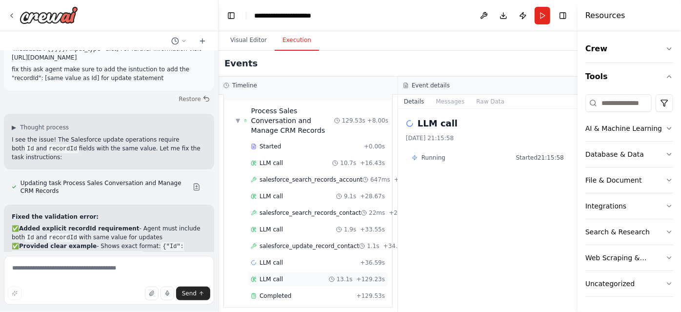
click at [299, 275] on div "LLM call 13.1s + 129.23s" at bounding box center [318, 279] width 134 height 8
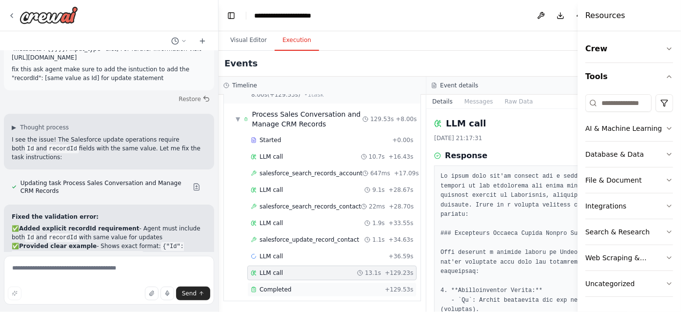
click at [292, 285] on div "Completed" at bounding box center [316, 289] width 130 height 8
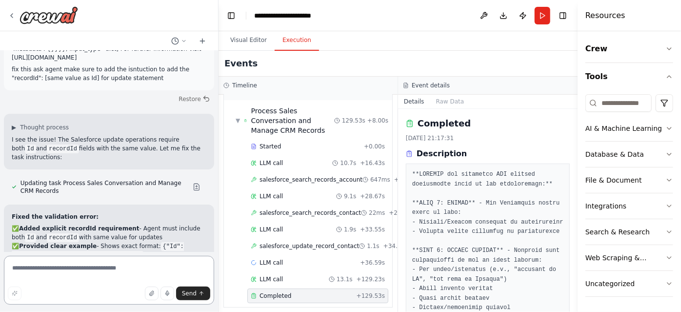
click at [60, 265] on textarea at bounding box center [109, 280] width 210 height 49
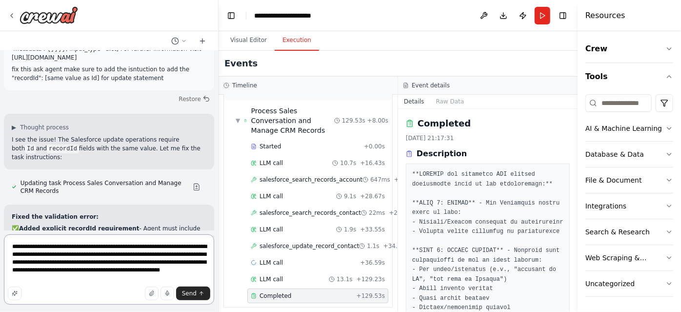
type textarea "**********"
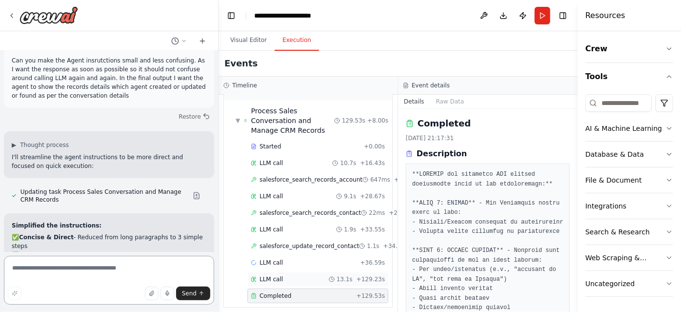
scroll to position [4002, 0]
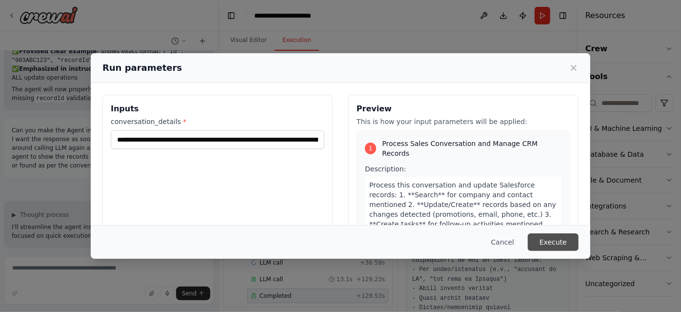
click at [553, 240] on button "Execute" at bounding box center [553, 242] width 51 height 18
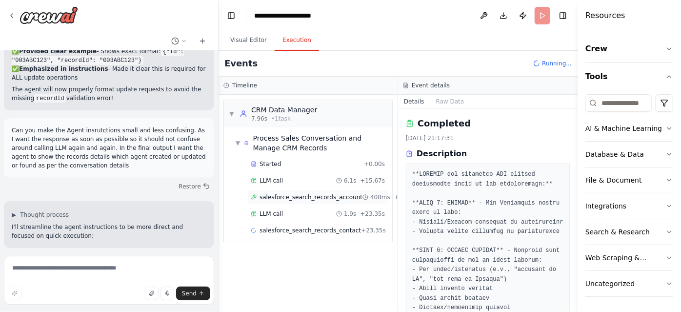
click at [320, 193] on span "salesforce_search_records_account" at bounding box center [311, 197] width 103 height 8
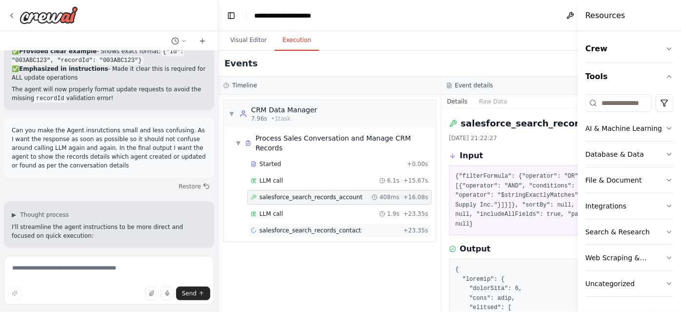
click at [320, 226] on span "salesforce_search_records_contact" at bounding box center [310, 230] width 101 height 8
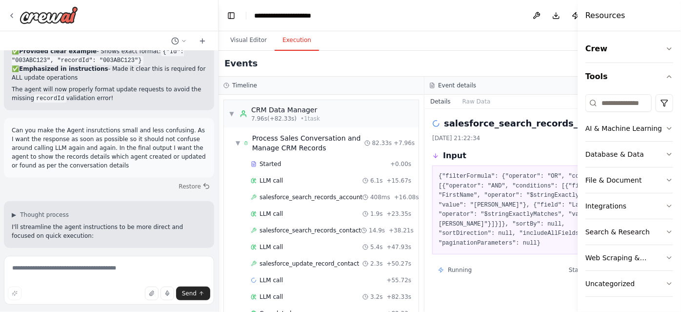
scroll to position [4002, 0]
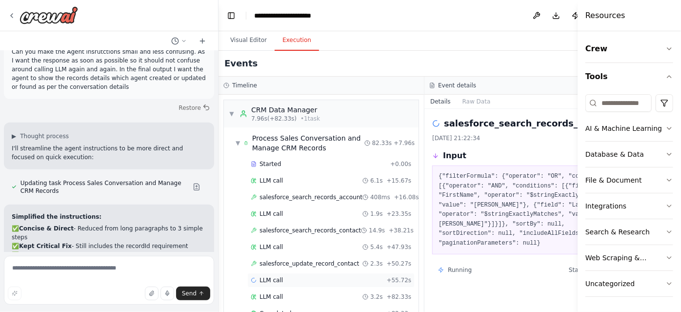
click at [308, 278] on div "LLM call + 55.72s" at bounding box center [331, 280] width 160 height 8
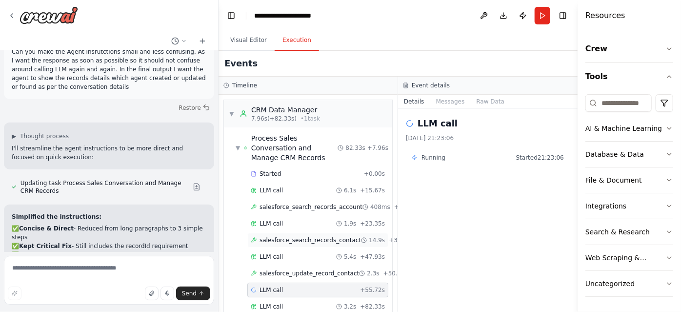
scroll to position [27, 0]
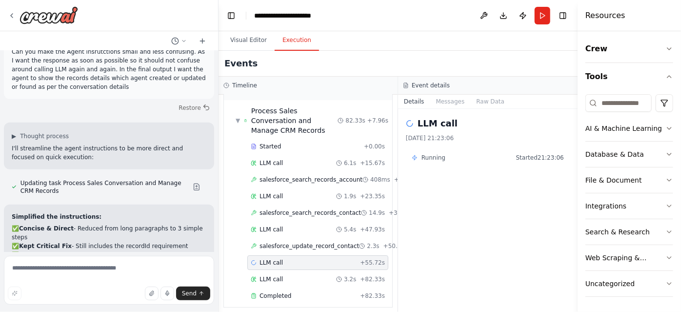
click at [284, 258] on div "Started + 0.00s LLM call 6.1s + 15.67s salesforce_search_records_account 408ms …" at bounding box center [312, 222] width 160 height 166
click at [283, 272] on div "LLM call 3.2s + 82.33s" at bounding box center [317, 279] width 141 height 15
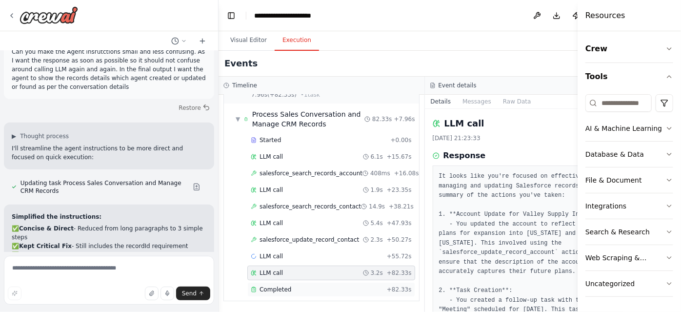
click at [293, 285] on div "Completed" at bounding box center [317, 289] width 132 height 8
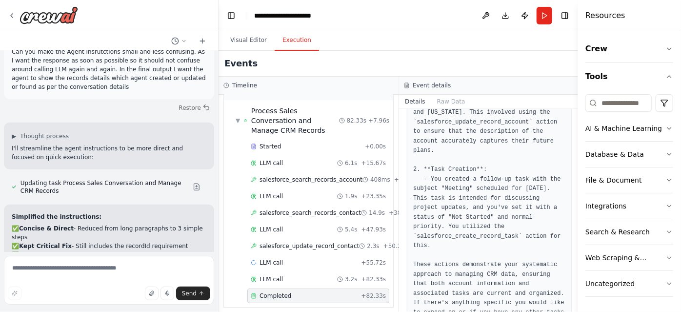
scroll to position [333, 0]
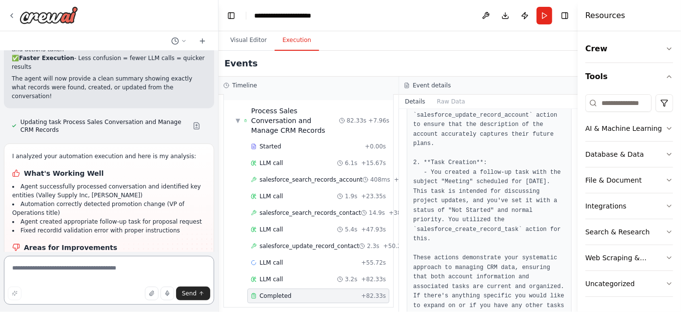
scroll to position [4225, 0]
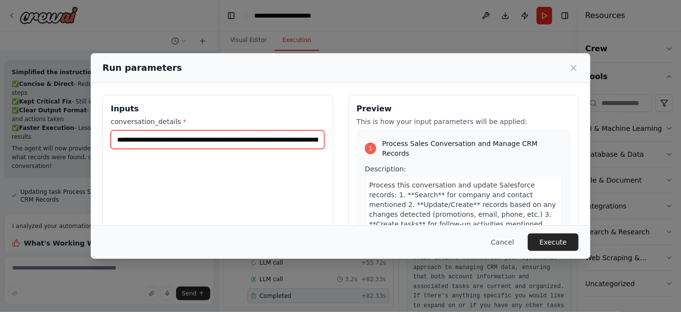
click at [196, 141] on input "**********" at bounding box center [218, 139] width 214 height 19
paste input "**********"
type input "**********"
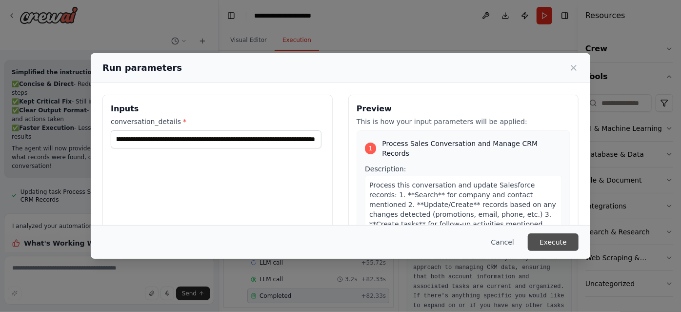
scroll to position [0, 0]
click at [551, 239] on button "Execute" at bounding box center [553, 242] width 51 height 18
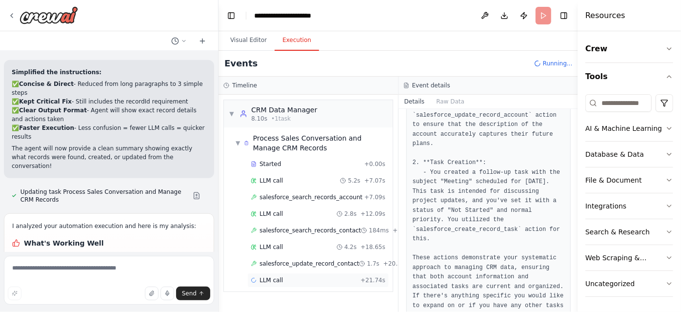
click at [305, 278] on div "LLM call + 21.74s" at bounding box center [318, 280] width 135 height 8
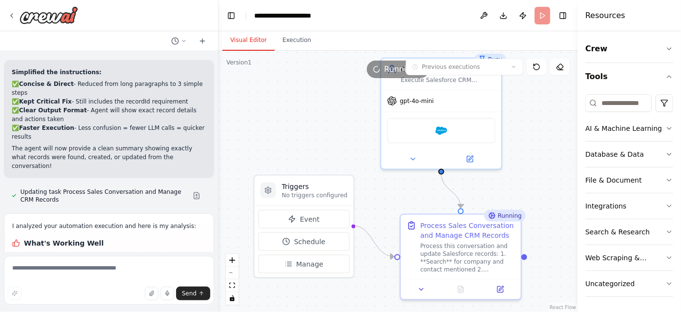
click at [241, 39] on button "Visual Editor" at bounding box center [248, 40] width 52 height 20
click at [502, 289] on icon at bounding box center [500, 287] width 6 height 6
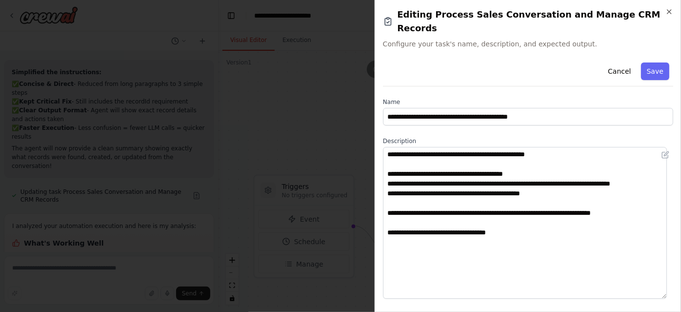
drag, startPoint x: 662, startPoint y: 185, endPoint x: 670, endPoint y: 283, distance: 98.4
click at [670, 283] on div "**********" at bounding box center [528, 181] width 290 height 245
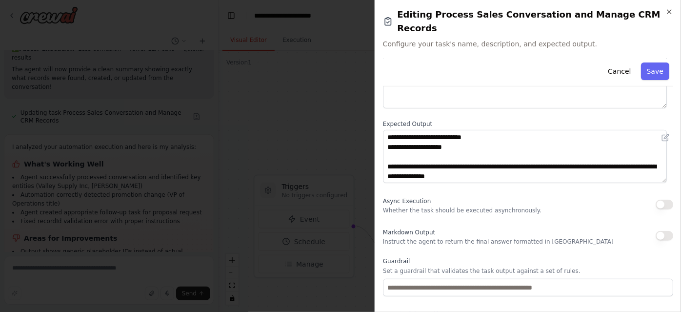
scroll to position [225, 0]
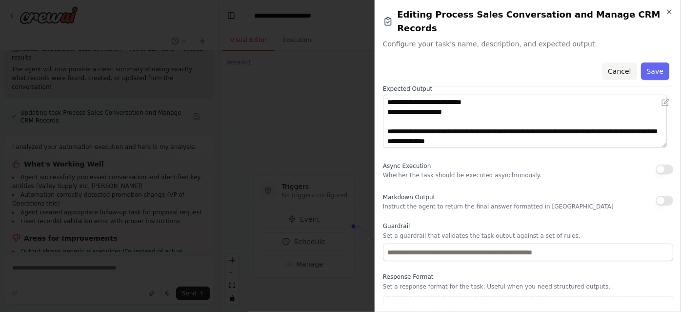
click at [619, 62] on button "Cancel" at bounding box center [619, 71] width 35 height 18
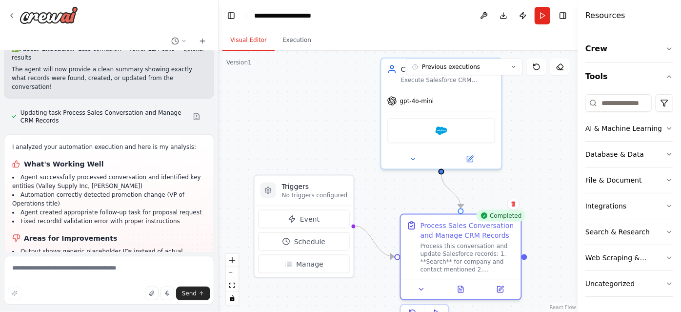
click at [303, 51] on div ".deletable-edge-delete-btn { width: 20px; height: 20px; border: 0px solid #ffff…" at bounding box center [398, 181] width 359 height 261
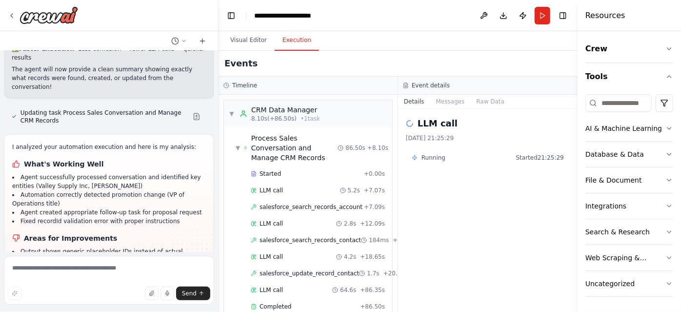
click at [291, 39] on button "Execution" at bounding box center [297, 40] width 44 height 20
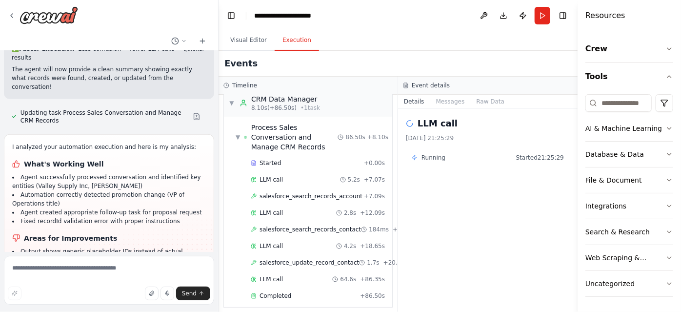
click at [317, 292] on div "▼ Process Sales Conversation and Manage CRM Records 86.50s + 8.10s Started + 0.…" at bounding box center [308, 212] width 168 height 190
click at [318, 292] on div "Completed" at bounding box center [303, 296] width 105 height 8
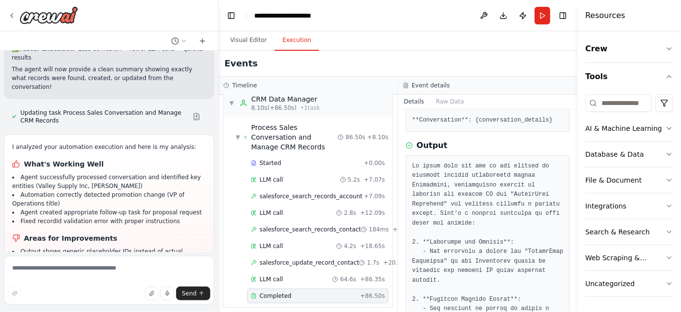
scroll to position [188, 0]
click at [321, 257] on div "salesforce_update_record_contact 1.7s + 20.39s" at bounding box center [317, 262] width 141 height 15
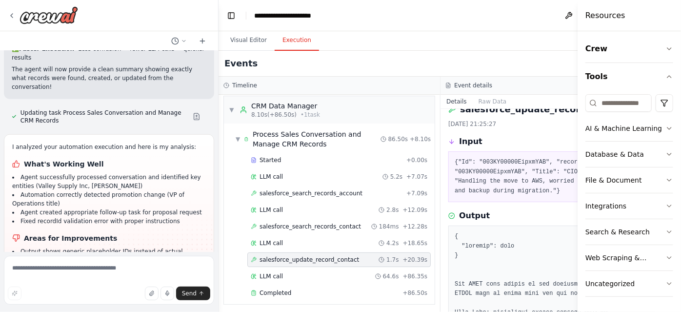
scroll to position [14, 0]
click at [495, 160] on pre "{"Id": "003KY00000EipxmYAB", "recordId": "003KY00000EipxmYAB", "Title": "CIO", …" at bounding box center [552, 177] width 194 height 38
copy pre "003KY00000EipxmYAB"
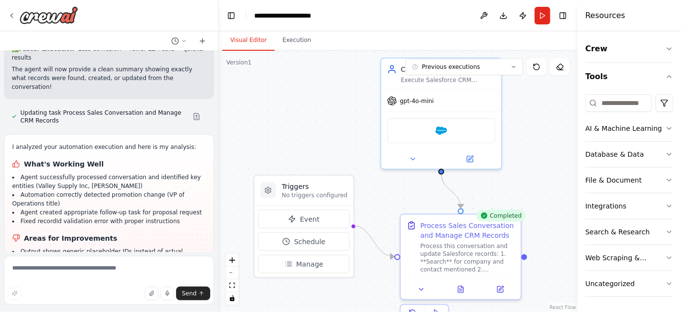
click at [245, 41] on button "Visual Editor" at bounding box center [248, 40] width 52 height 20
click at [499, 285] on icon at bounding box center [500, 287] width 6 height 6
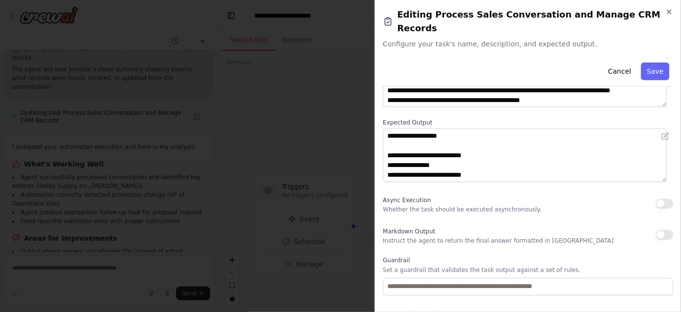
scroll to position [96, 0]
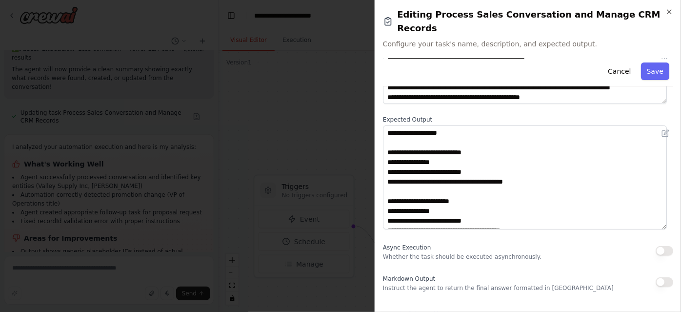
drag, startPoint x: 663, startPoint y: 163, endPoint x: 681, endPoint y: 241, distance: 80.0
click at [681, 241] on div "**********" at bounding box center [528, 156] width 306 height 312
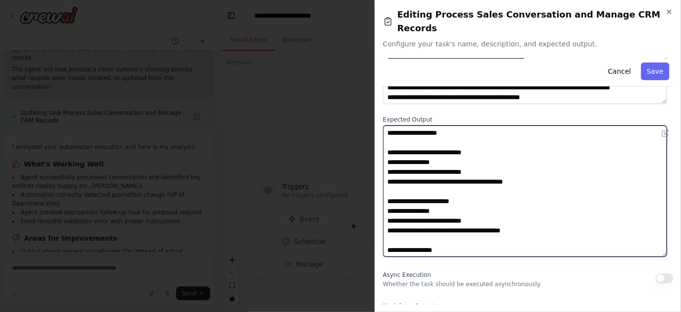
click at [538, 206] on textarea "**********" at bounding box center [525, 190] width 284 height 131
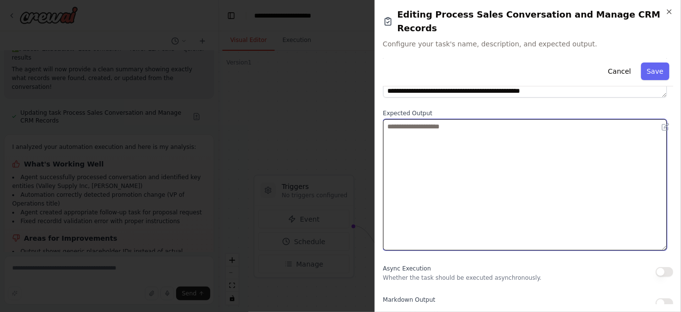
scroll to position [0, 0]
type textarea "*"
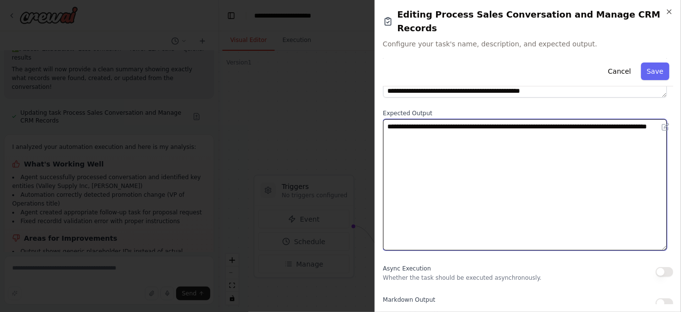
type textarea "**********"
